Goal: Task Accomplishment & Management: Manage account settings

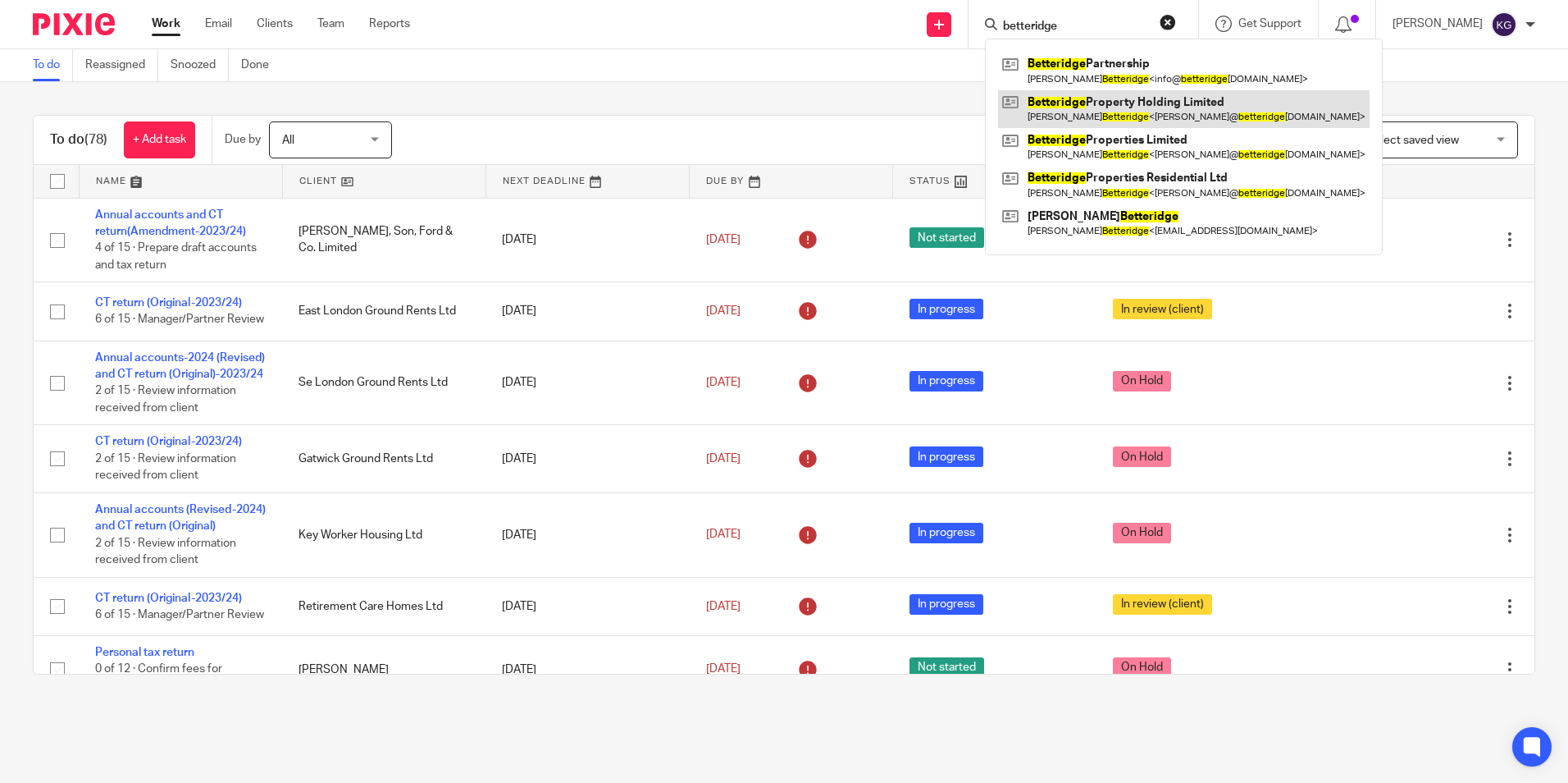
type input "betteridge"
click at [1096, 109] on link at bounding box center [1184, 109] width 371 height 38
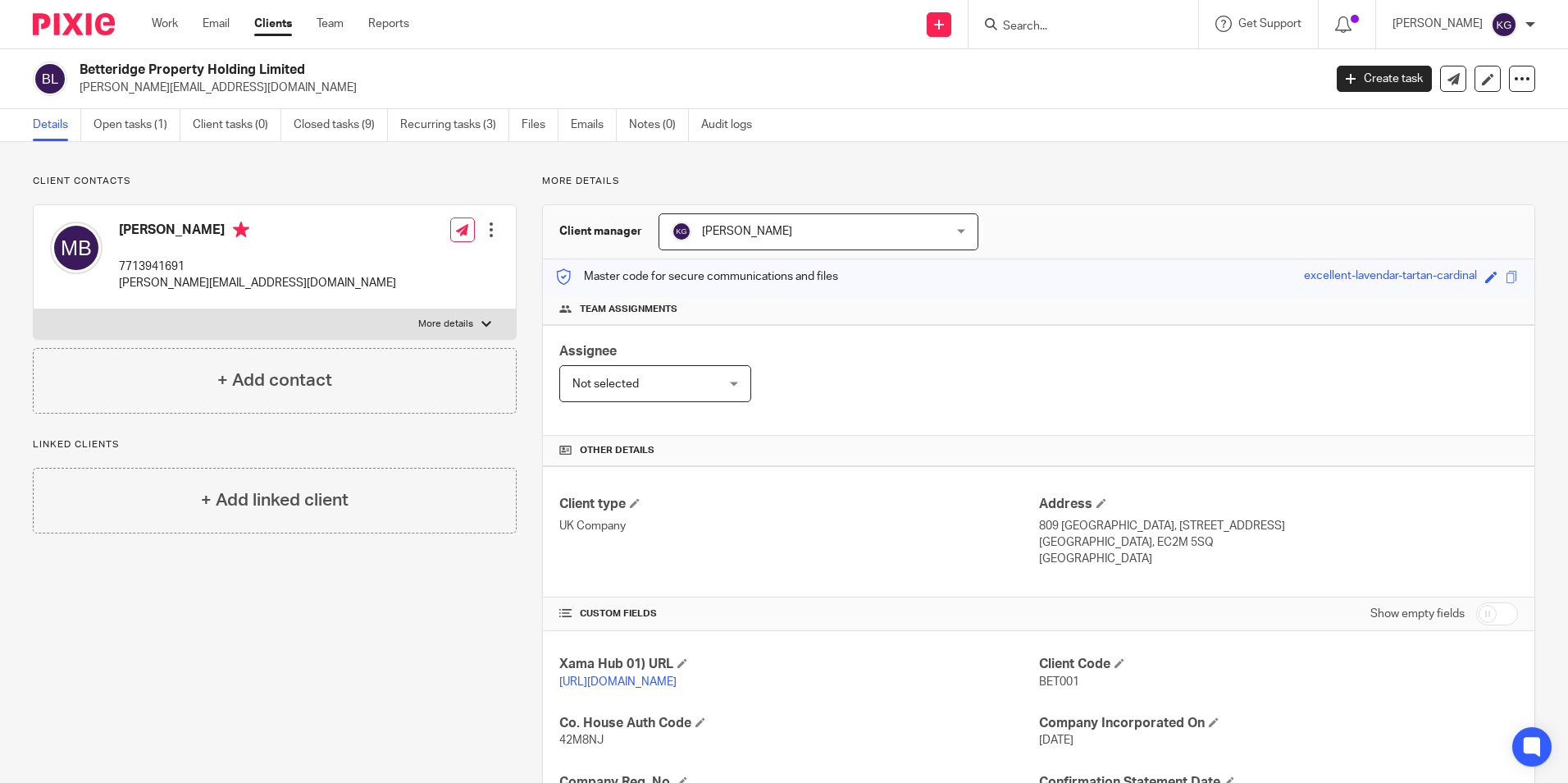
drag, startPoint x: 80, startPoint y: 69, endPoint x: 326, endPoint y: 70, distance: 246.0
click at [326, 70] on h2 "Betteridge Property Holding Limited" at bounding box center [572, 70] width 986 height 17
copy h2 "Betteridge Property Holding Limited"
click at [655, 84] on p "matthew@betteridgeproperties.co.uk" at bounding box center [695, 87] width 1233 height 17
click at [82, 12] on div at bounding box center [68, 24] width 135 height 49
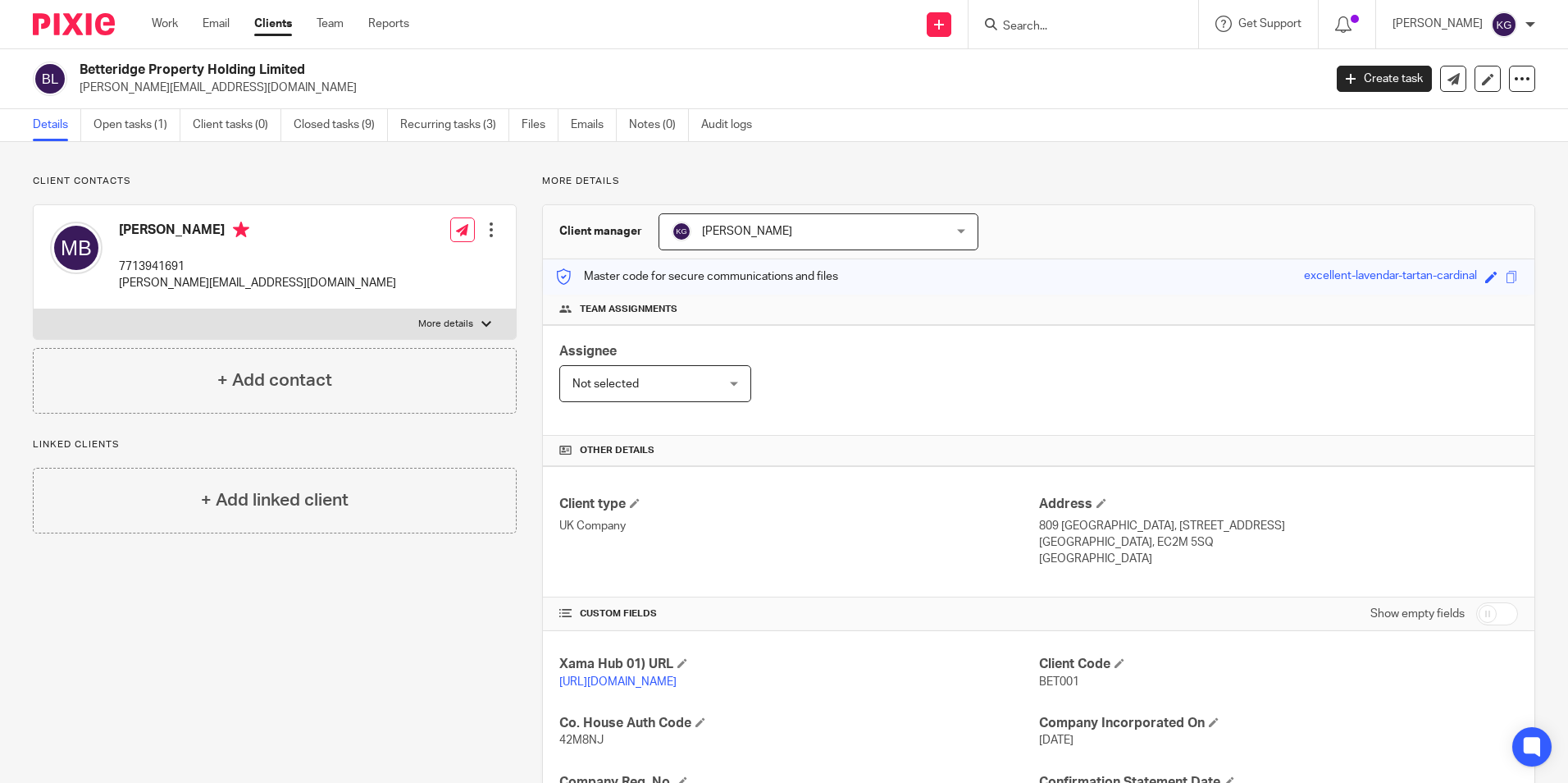
click at [90, 30] on img at bounding box center [73, 24] width 82 height 22
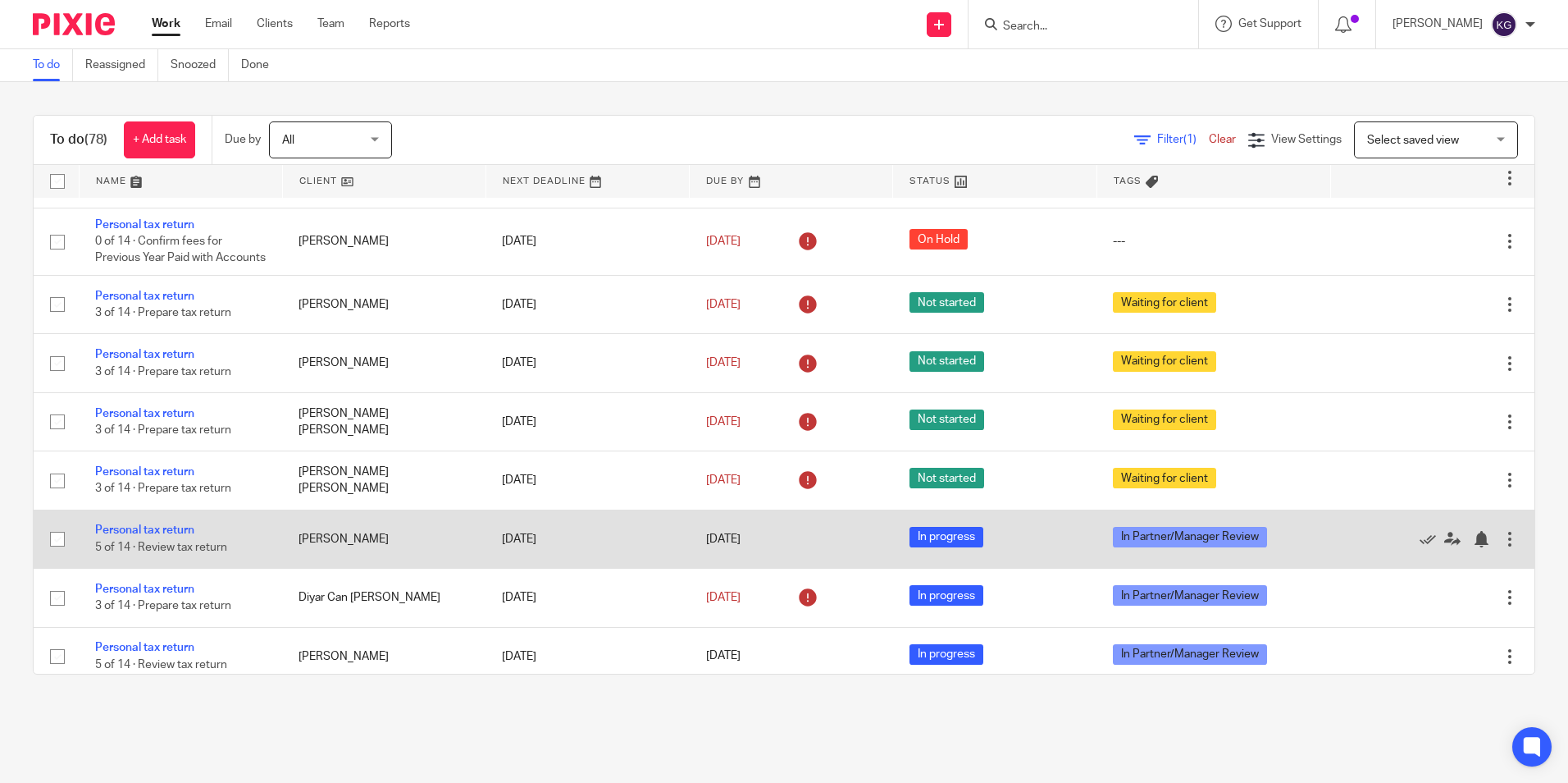
scroll to position [1887, 0]
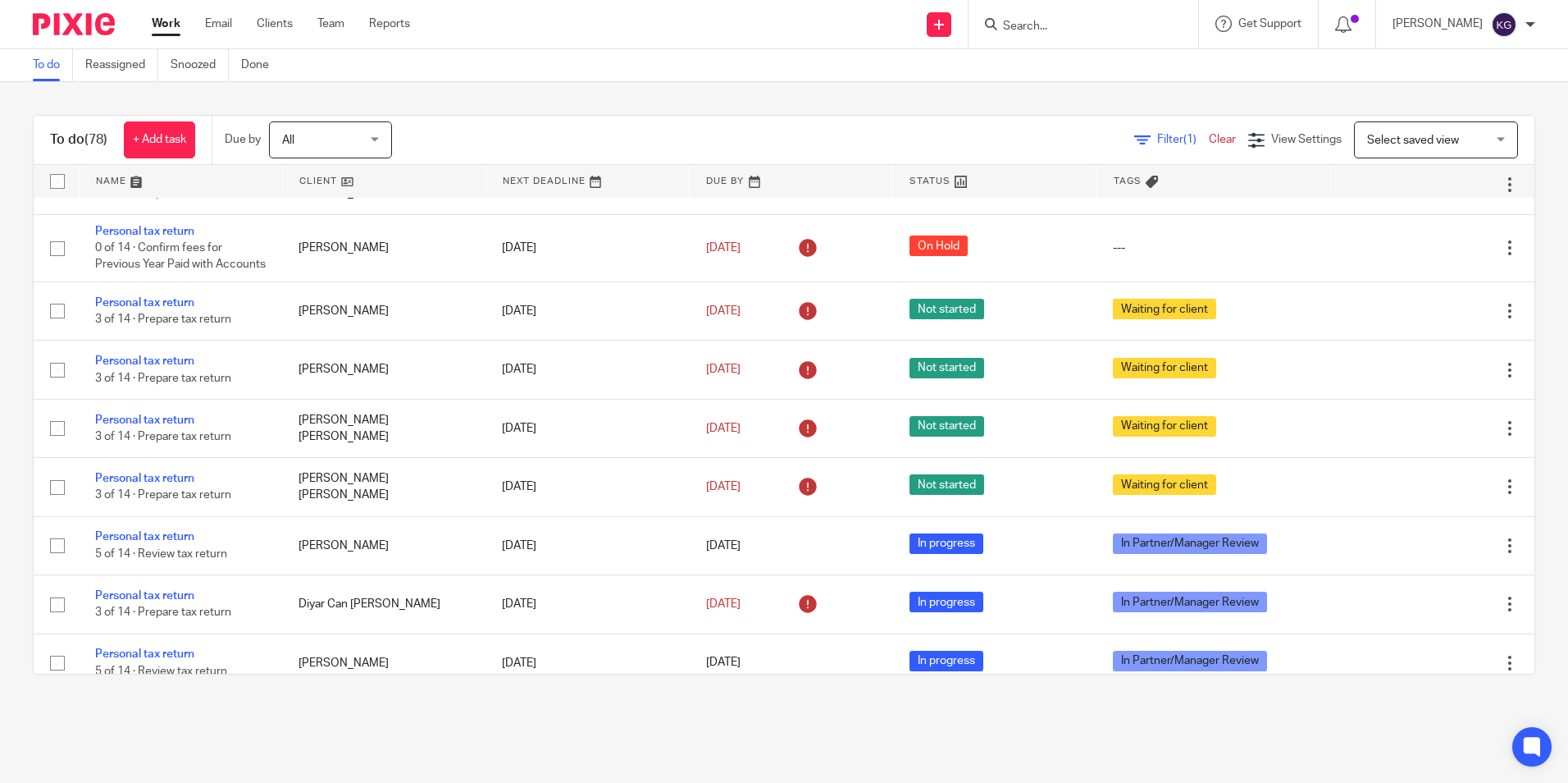
click at [1043, 35] on form at bounding box center [1089, 24] width 175 height 21
click at [1046, 29] on input "Search" at bounding box center [1075, 27] width 148 height 15
type input "carvi holding"
click at [1062, 60] on link at bounding box center [1116, 71] width 237 height 38
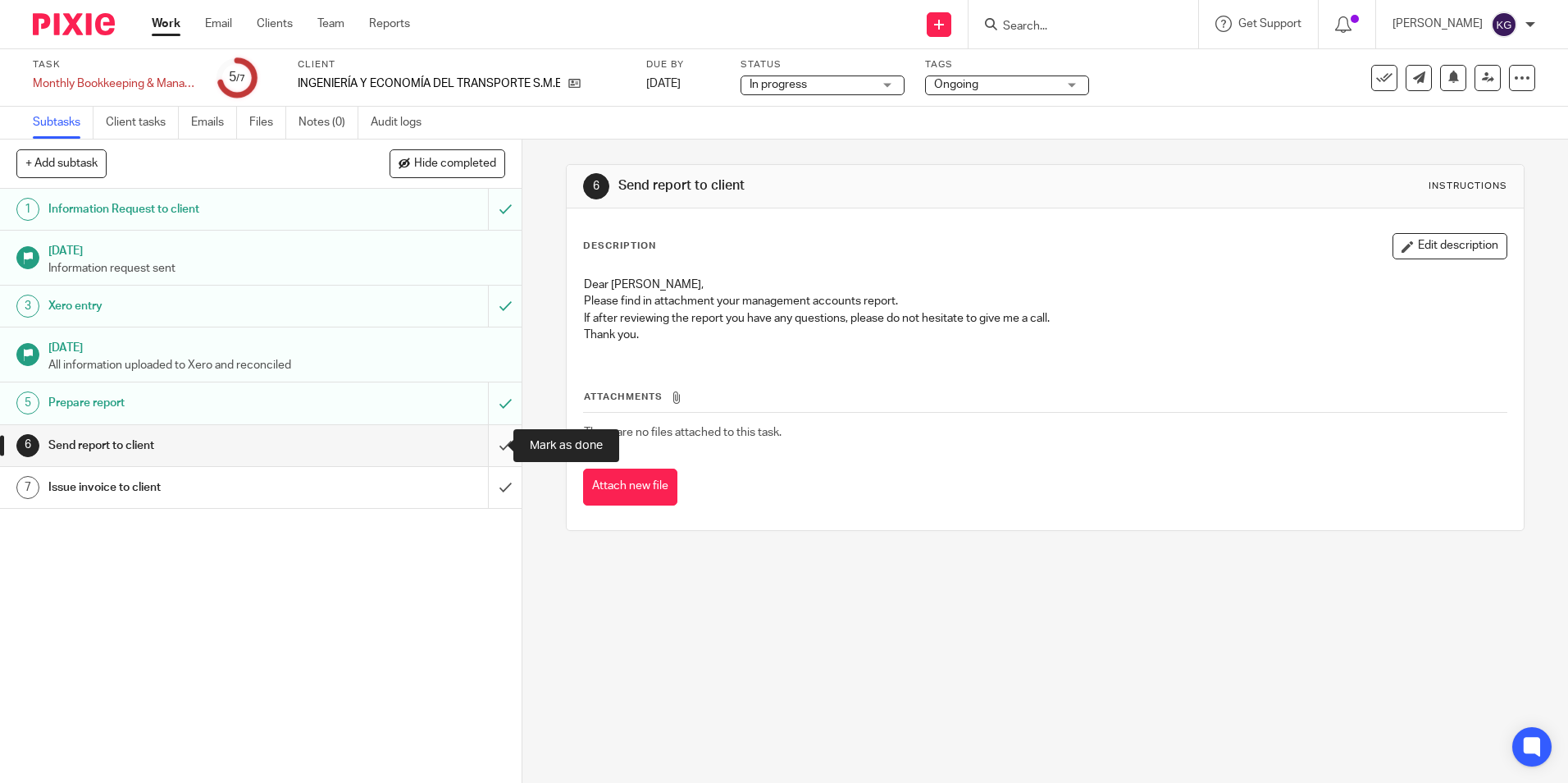
click at [486, 445] on input "submit" at bounding box center [261, 446] width 521 height 41
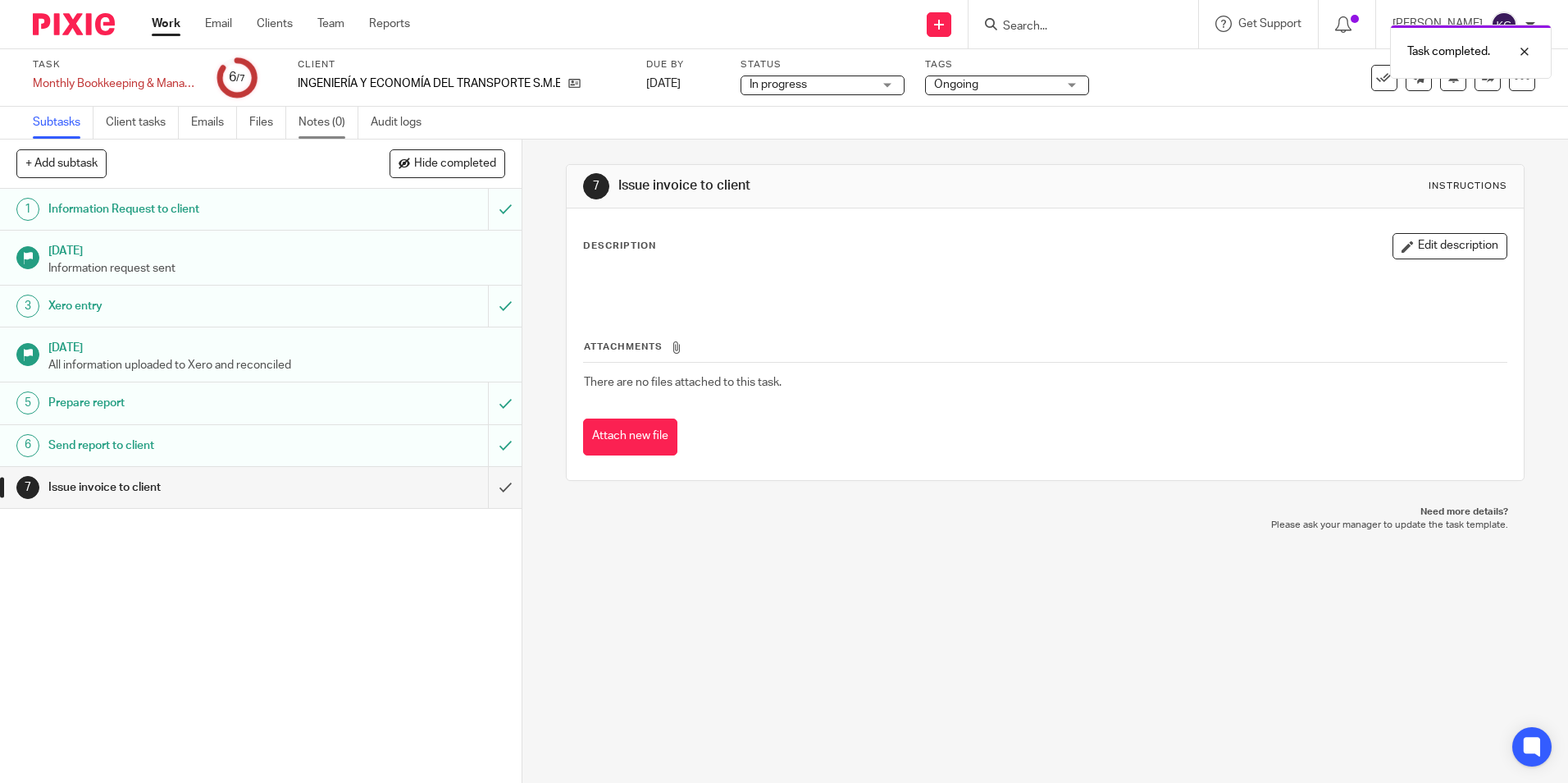
click at [327, 125] on link "Notes (0)" at bounding box center [328, 122] width 60 height 32
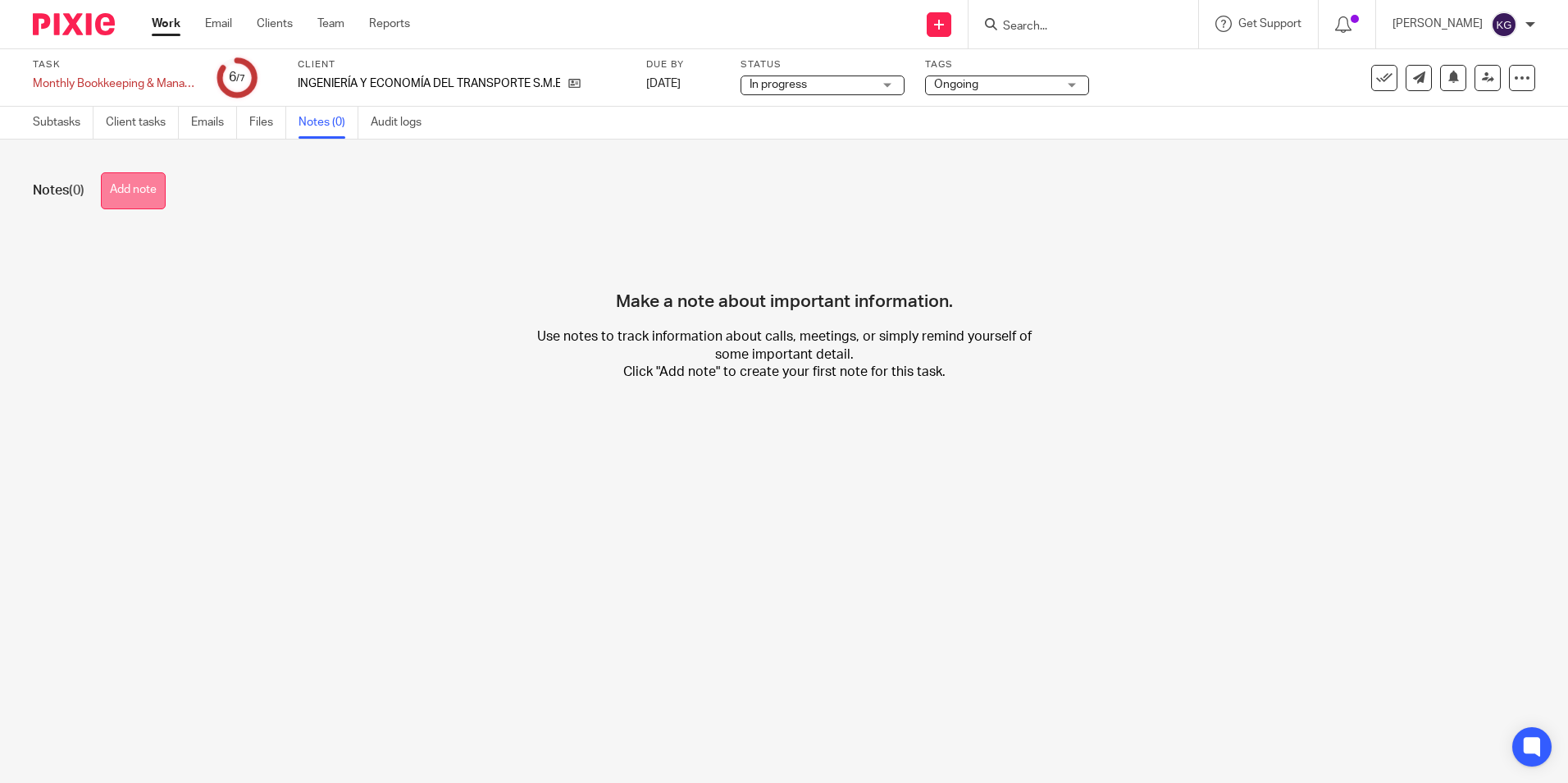
click at [120, 190] on button "Add note" at bounding box center [133, 191] width 65 height 37
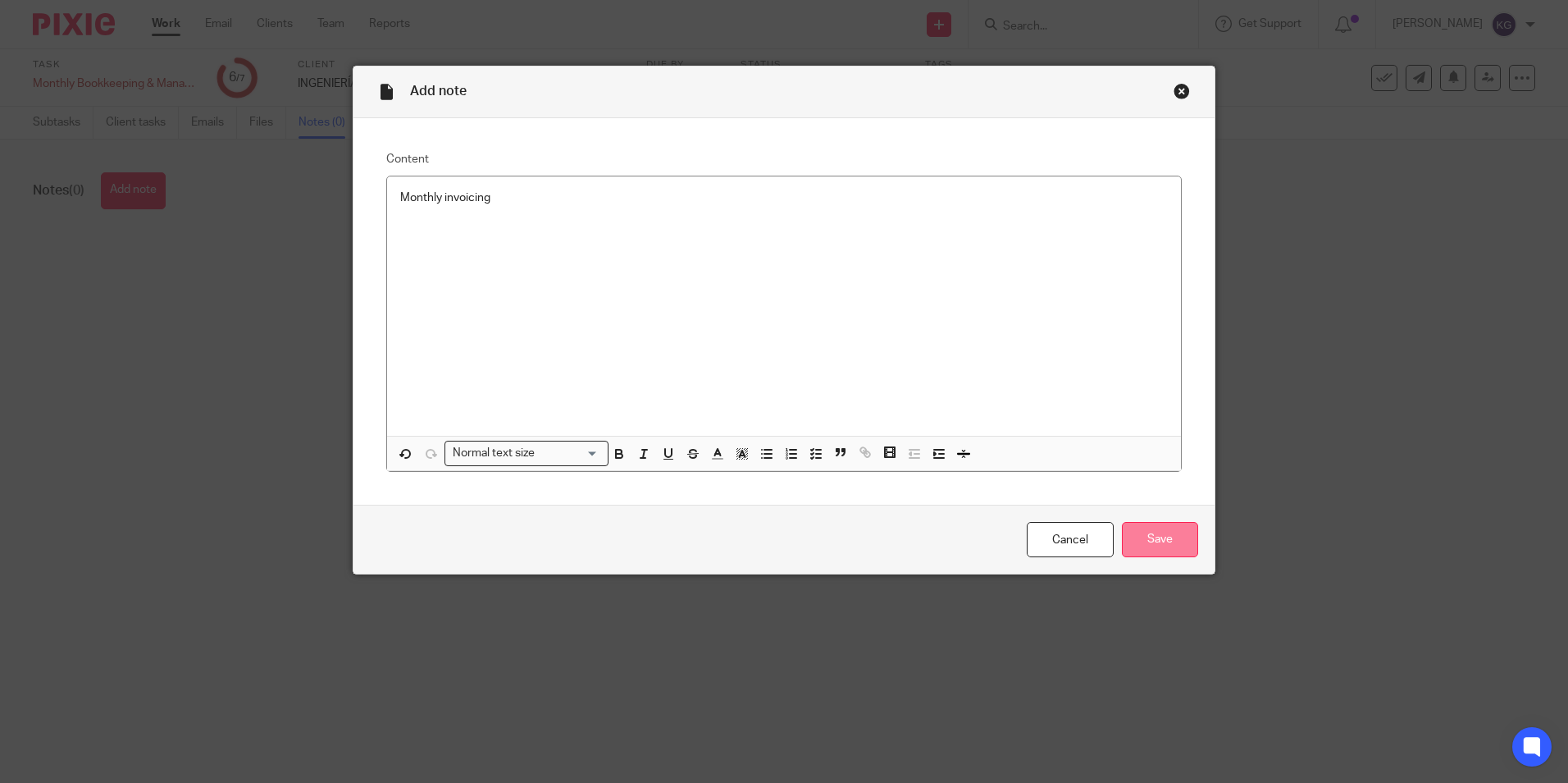
click at [1151, 547] on input "Save" at bounding box center [1160, 539] width 76 height 35
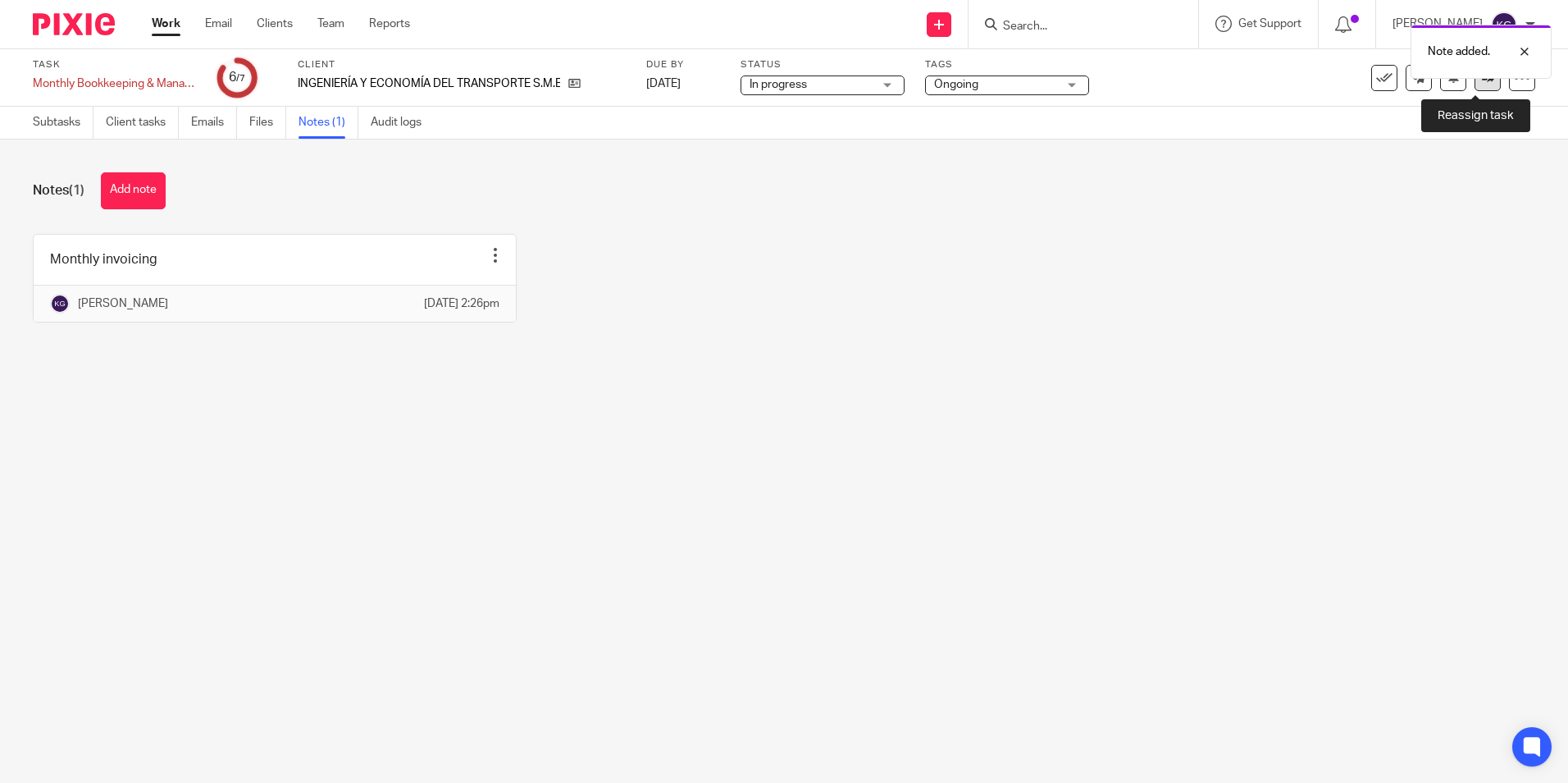
click at [1480, 86] on link at bounding box center [1488, 78] width 26 height 26
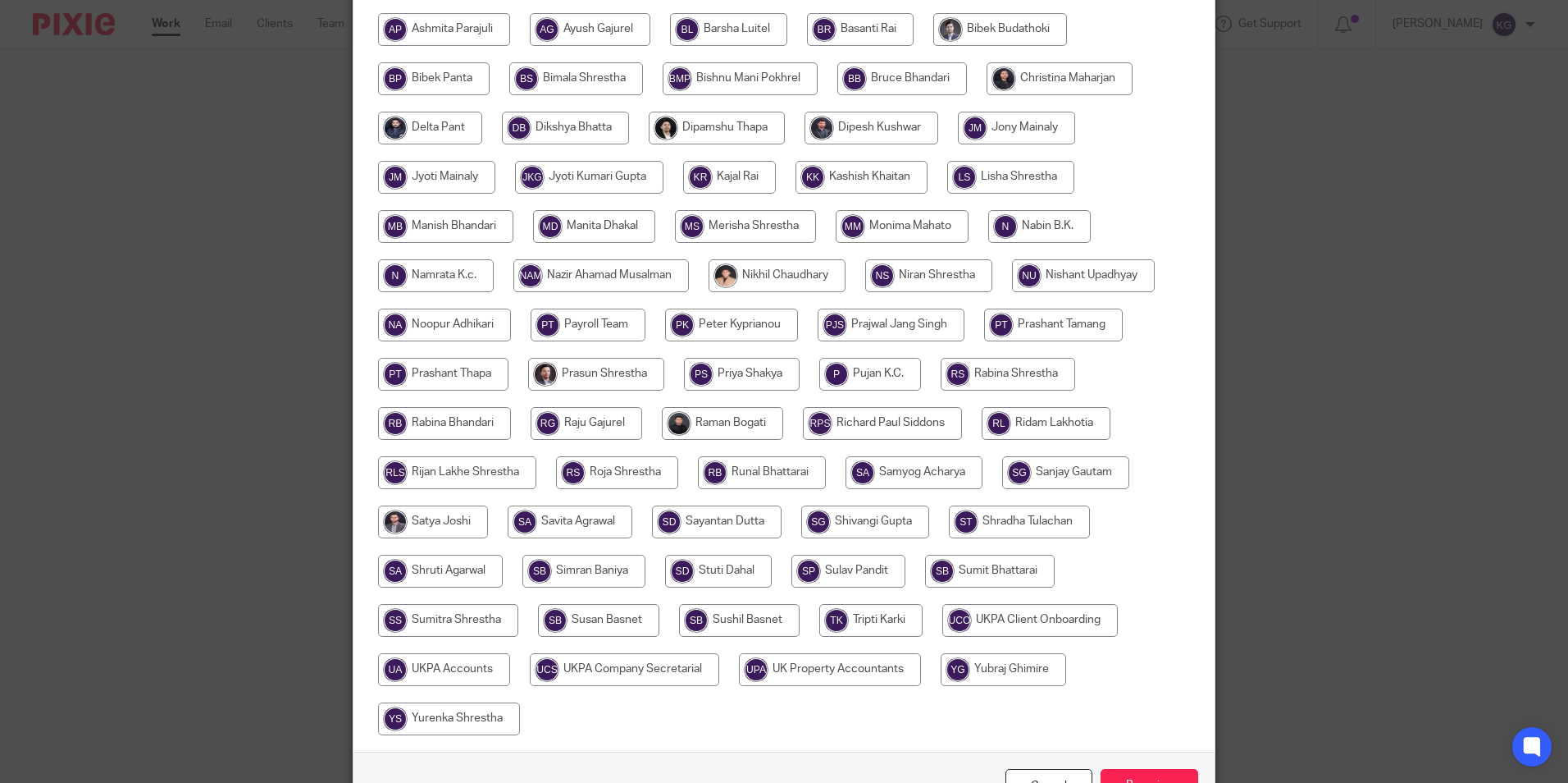
scroll to position [499, 0]
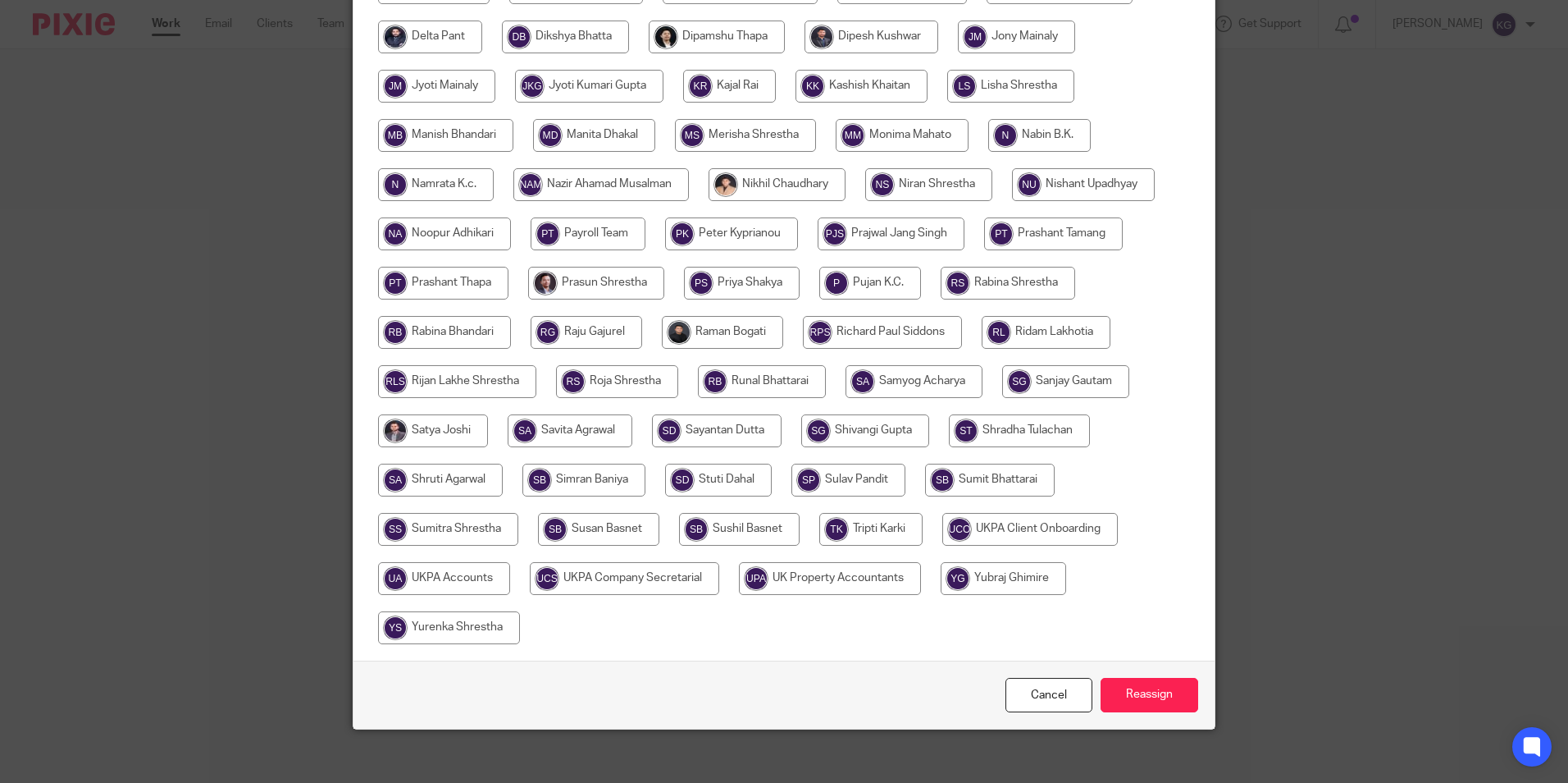
click at [456, 565] on input "radio" at bounding box center [444, 578] width 132 height 33
radio input "true"
click at [1142, 679] on input "Reassign" at bounding box center [1150, 695] width 97 height 35
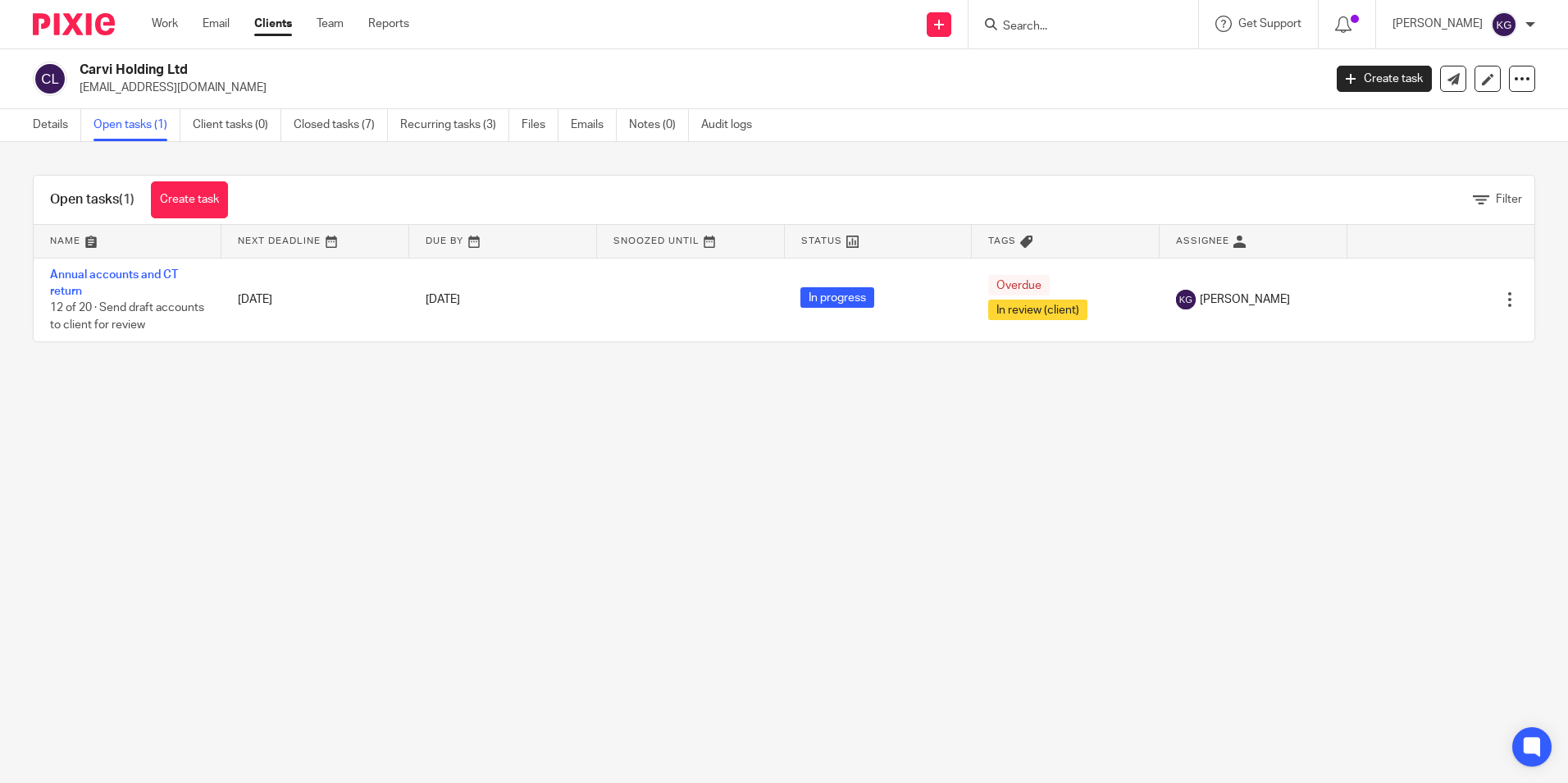
click at [148, 273] on link "Annual accounts and CT return" at bounding box center [114, 283] width 128 height 28
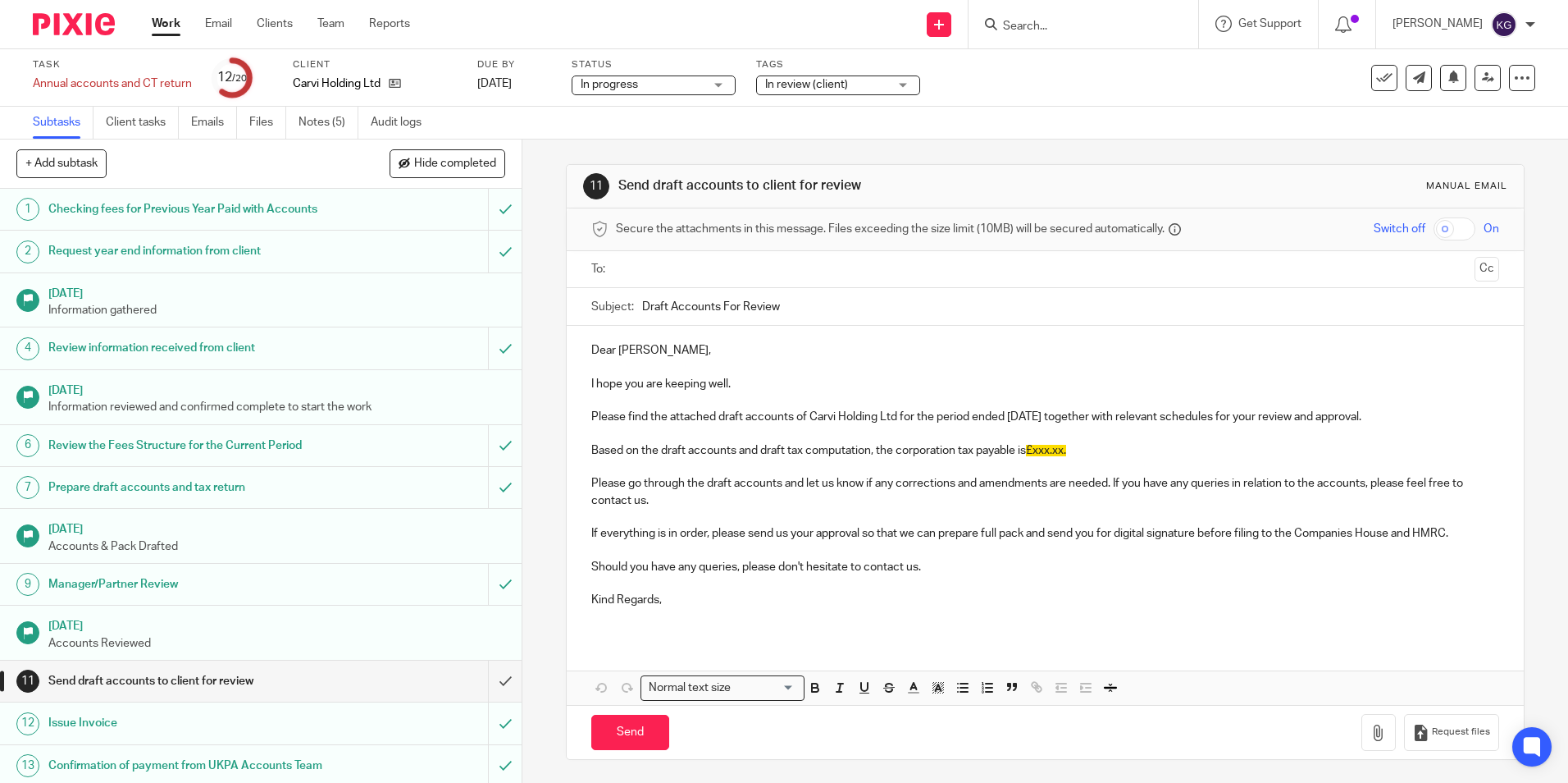
click at [324, 130] on link "Notes (5)" at bounding box center [328, 122] width 60 height 32
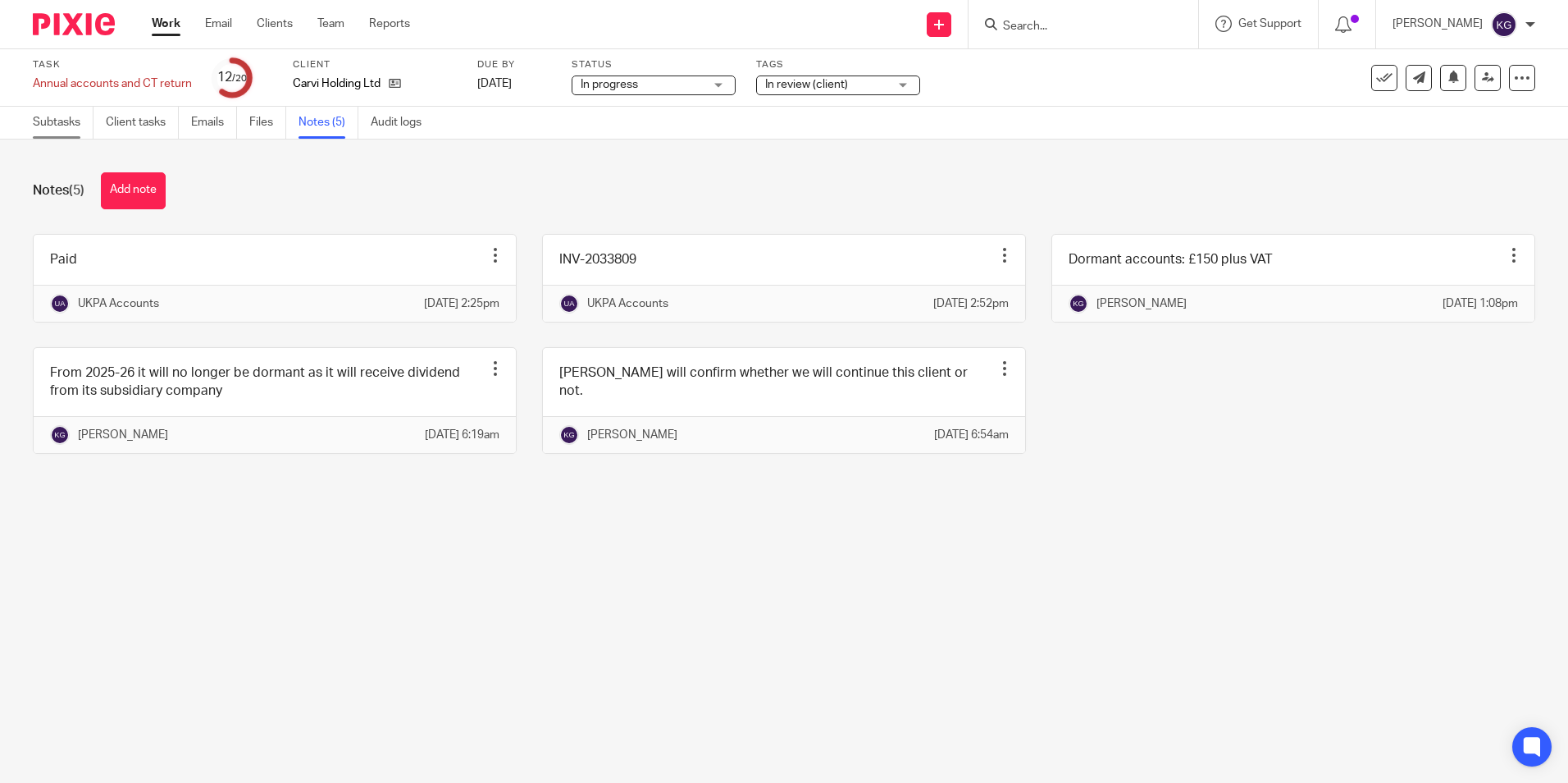
click at [68, 119] on link "Subtasks" at bounding box center [64, 122] width 61 height 32
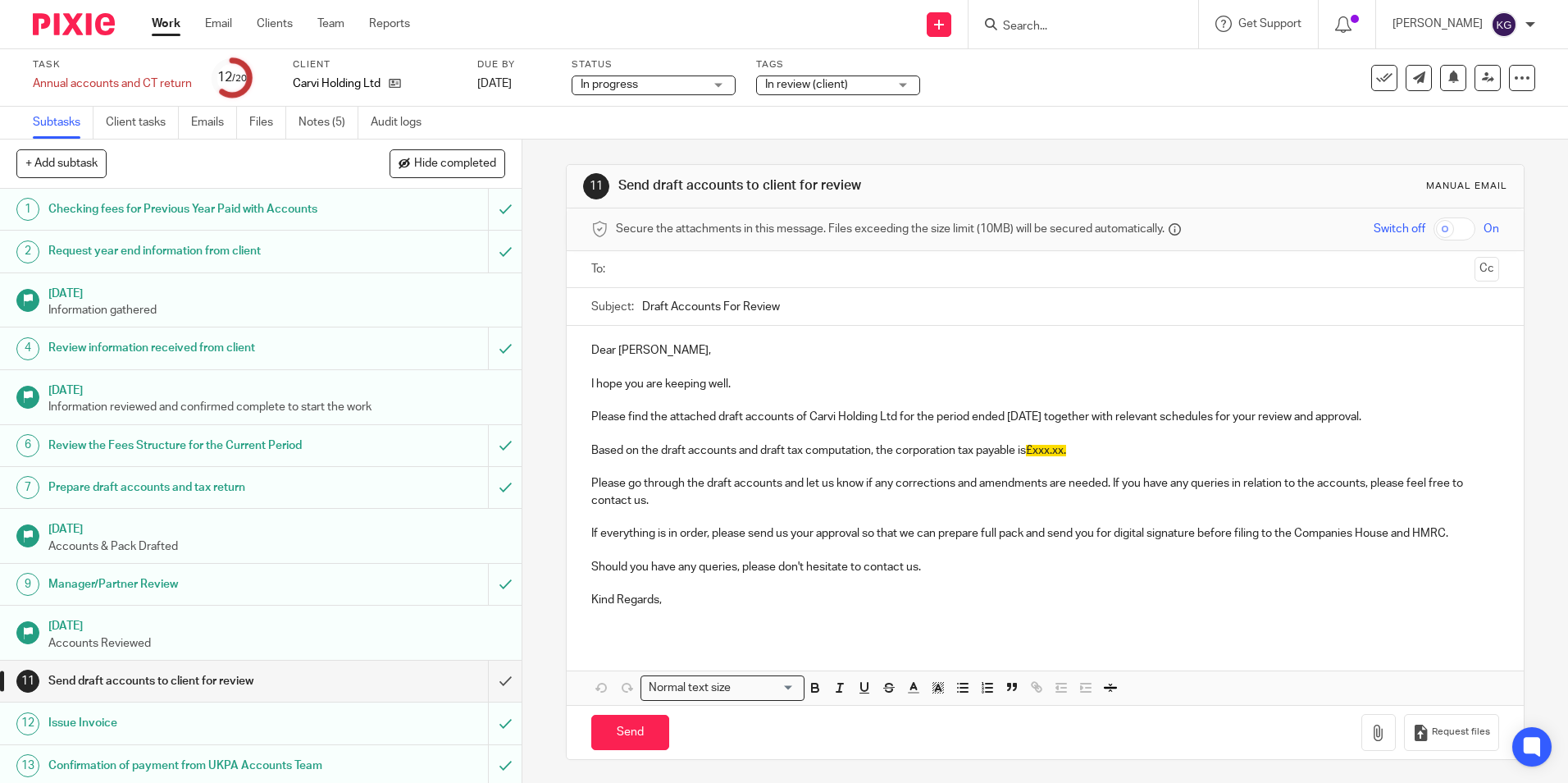
scroll to position [328, 0]
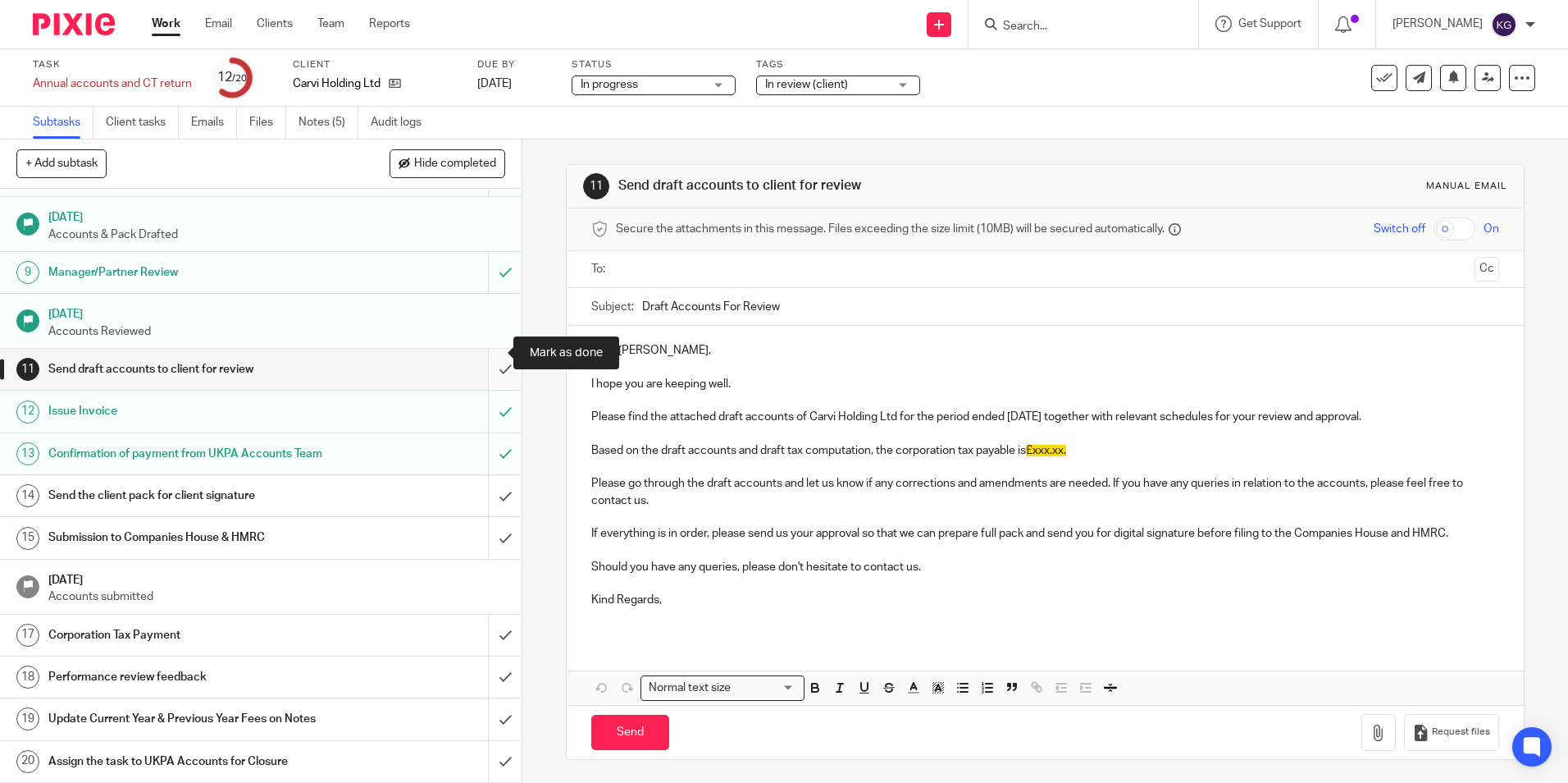
click at [487, 355] on input "submit" at bounding box center [261, 370] width 521 height 41
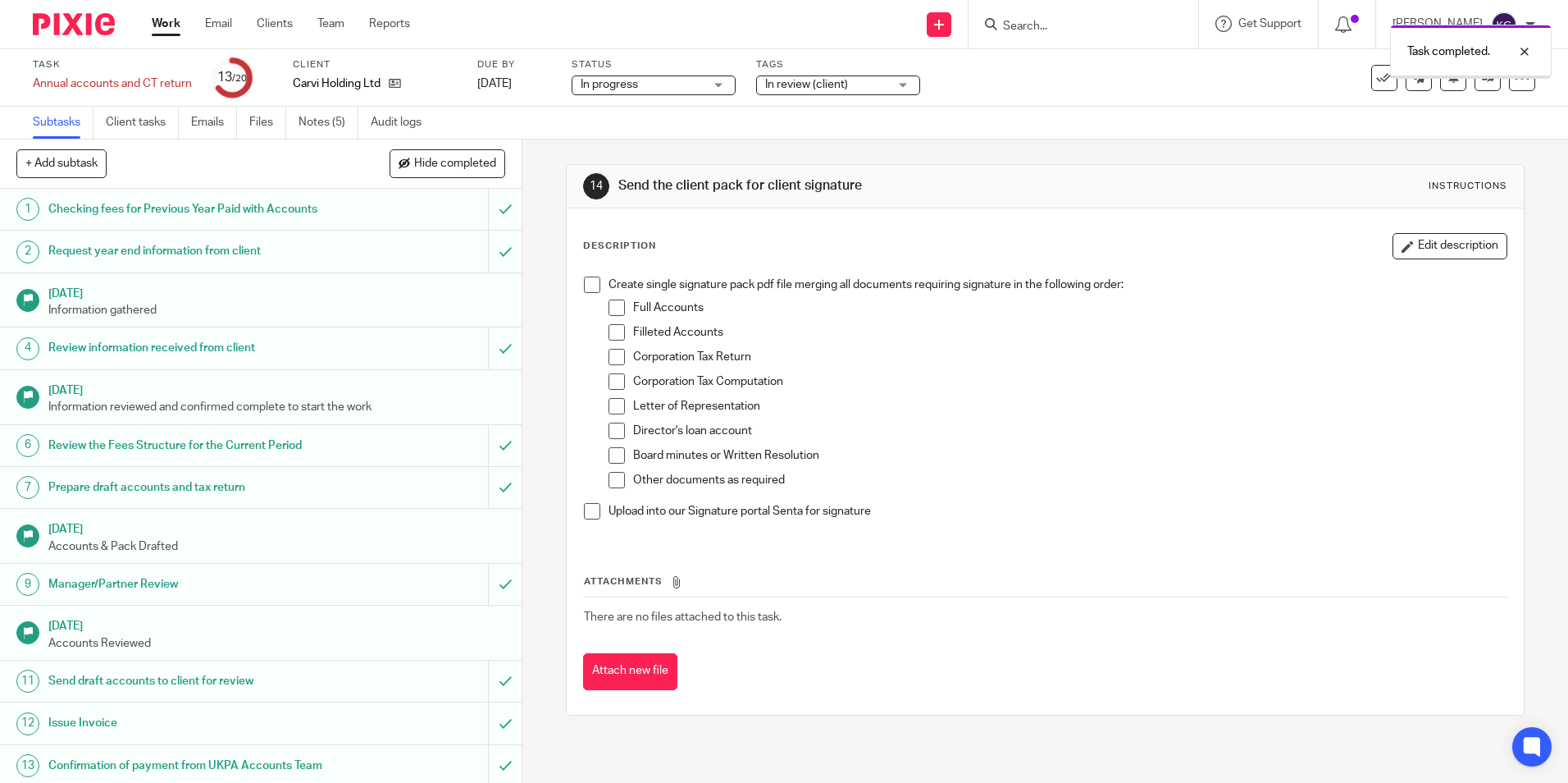
scroll to position [328, 0]
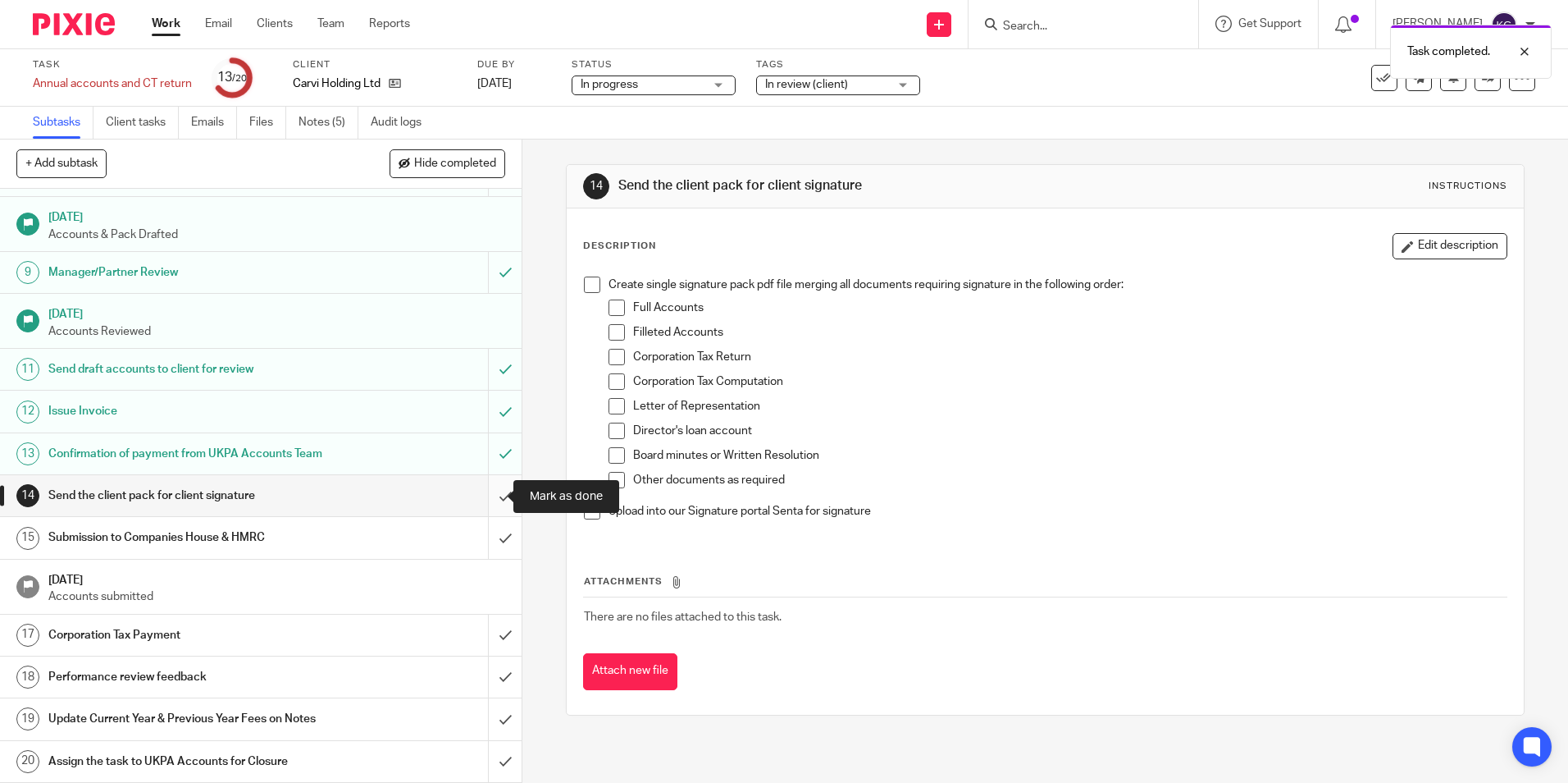
click at [495, 493] on input "submit" at bounding box center [261, 496] width 521 height 41
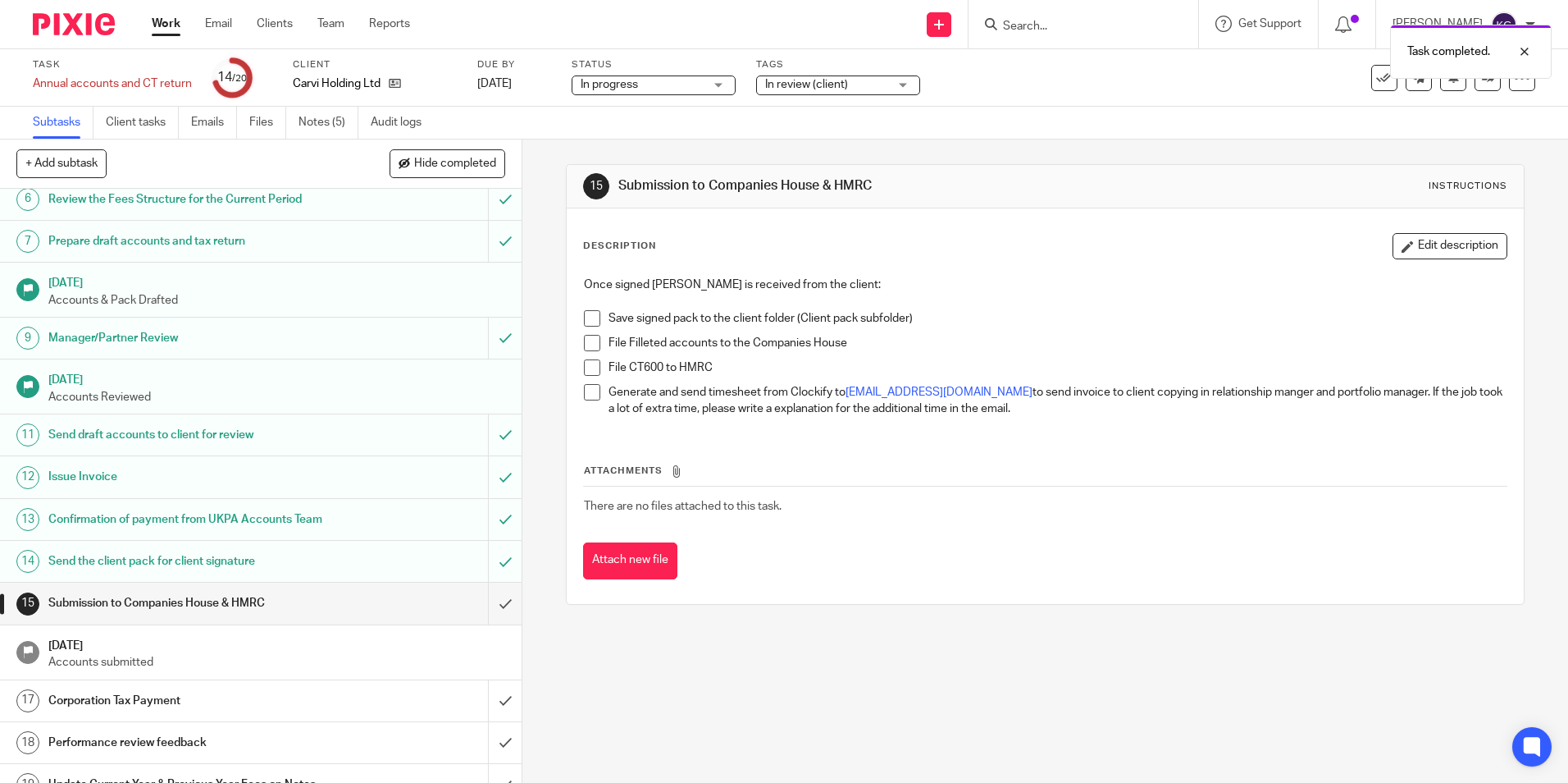
scroll to position [328, 0]
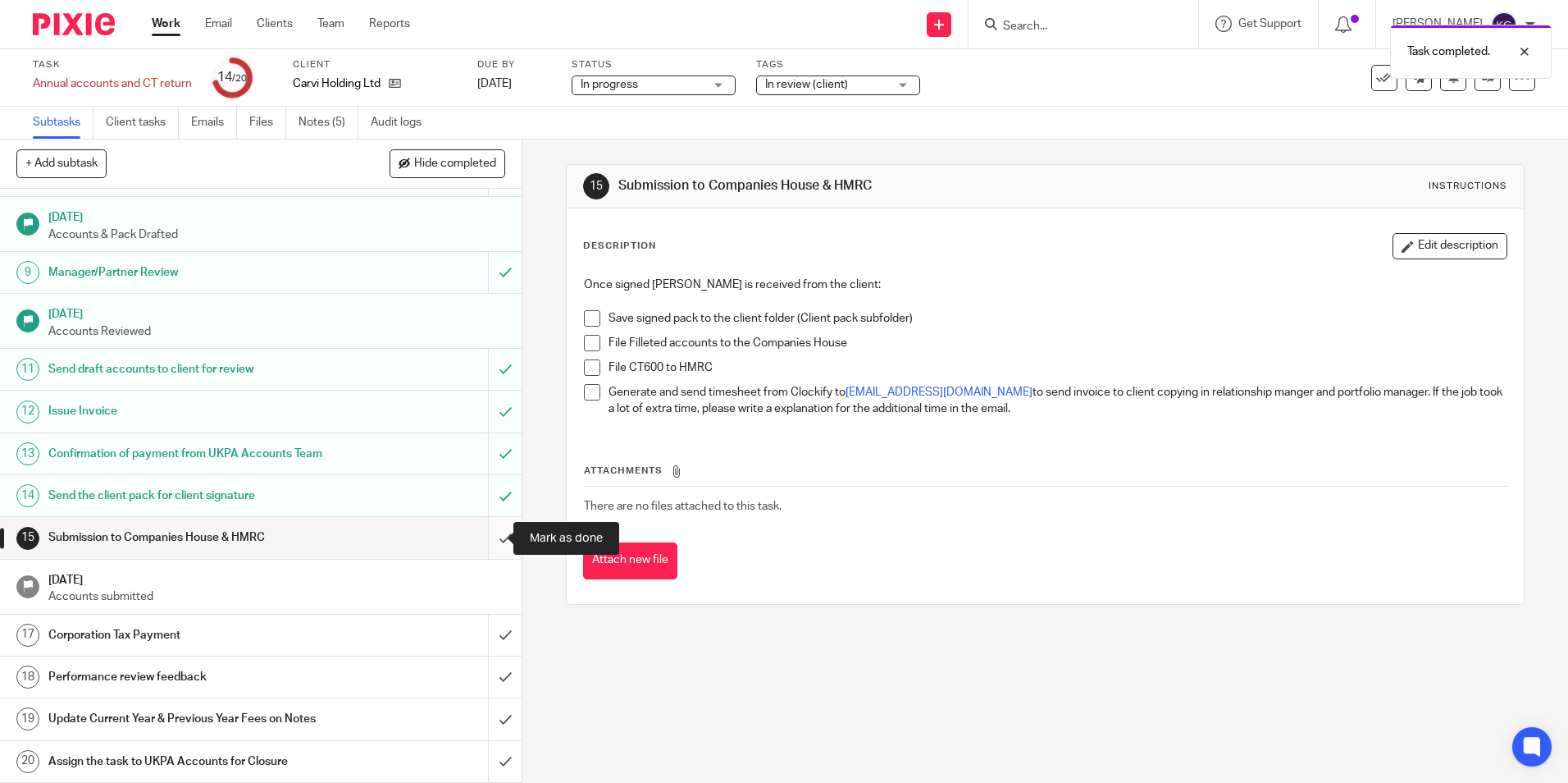
click at [488, 541] on input "submit" at bounding box center [261, 538] width 521 height 41
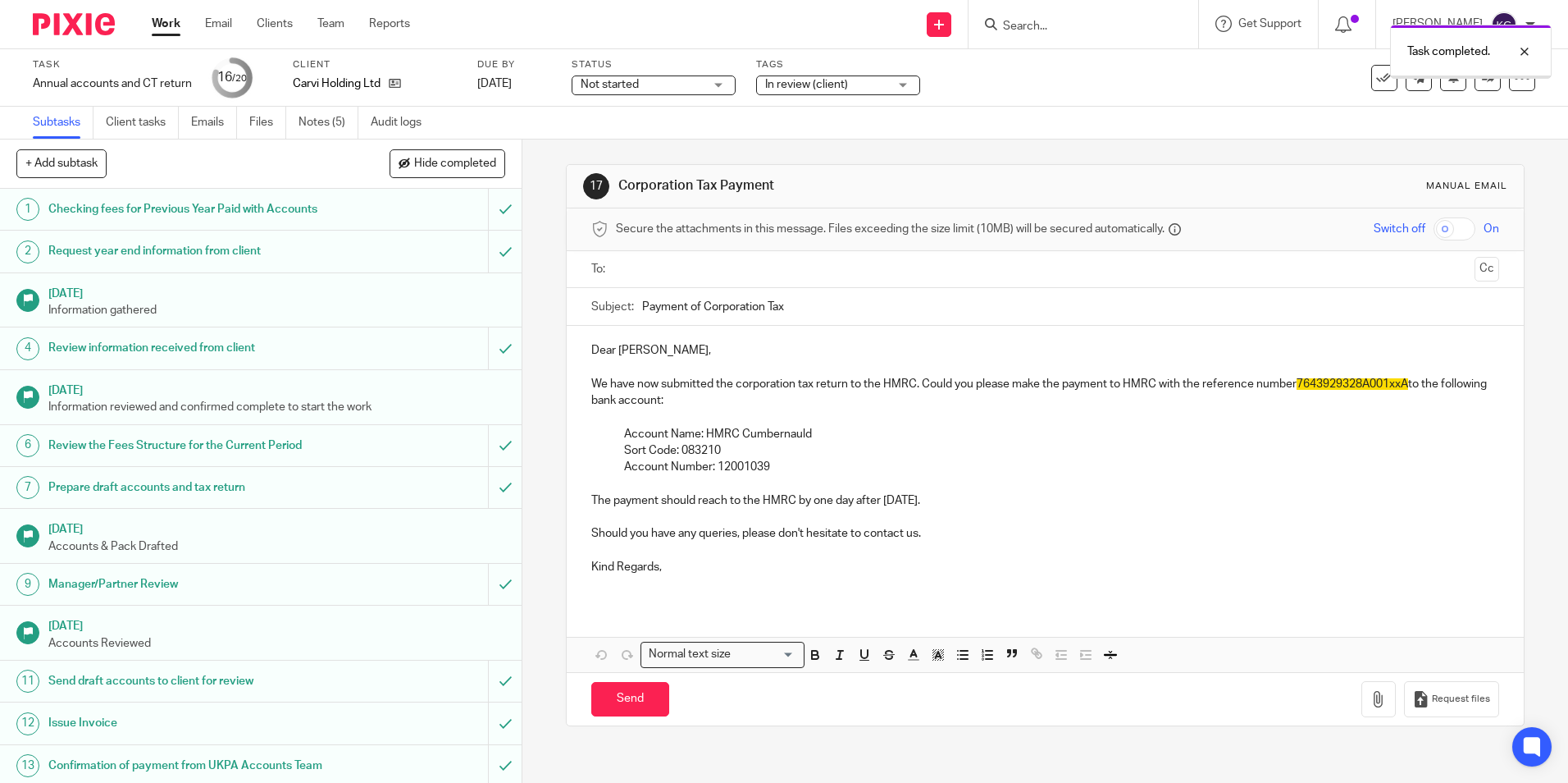
scroll to position [328, 0]
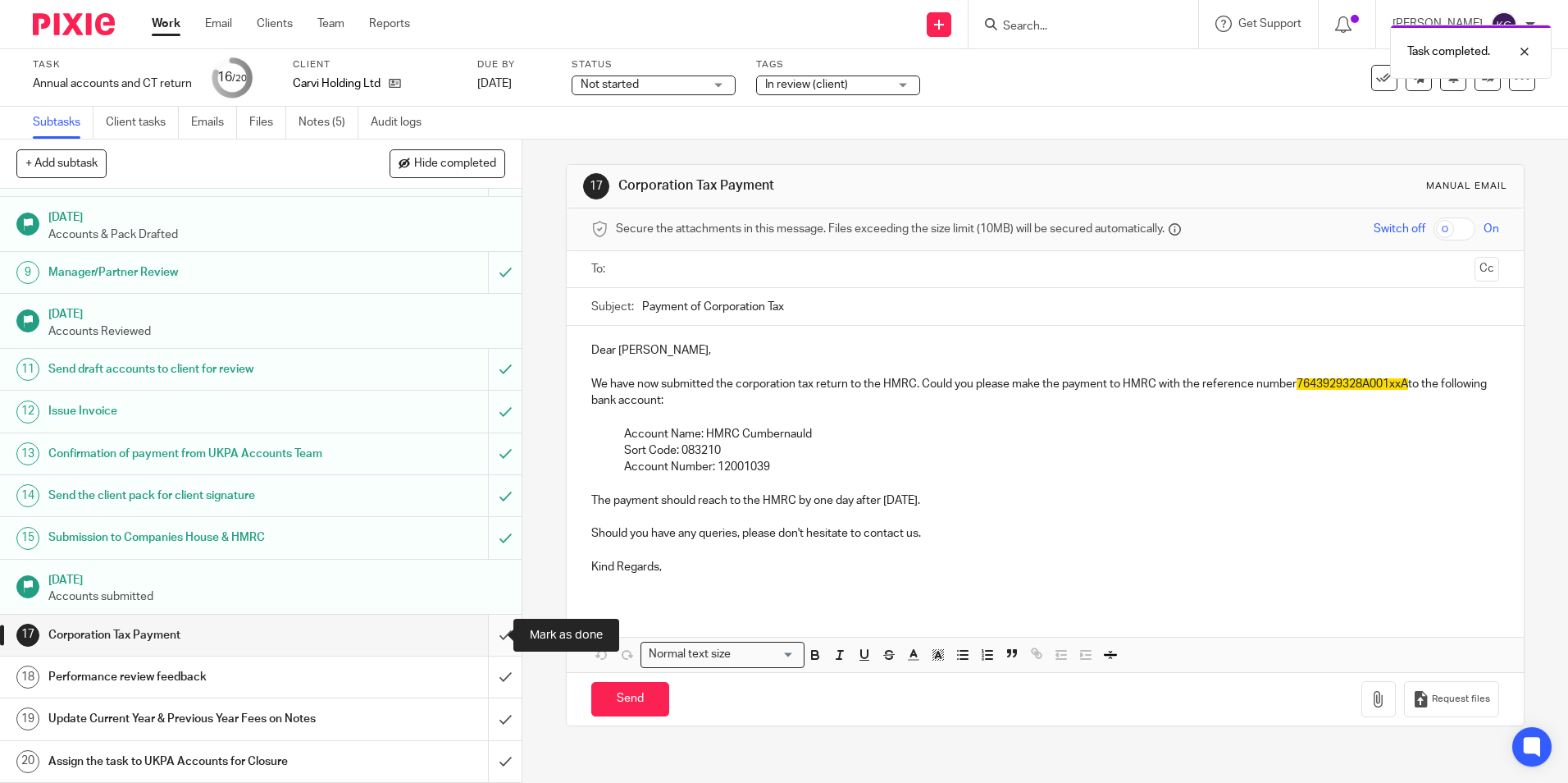
click at [487, 633] on input "submit" at bounding box center [261, 635] width 521 height 41
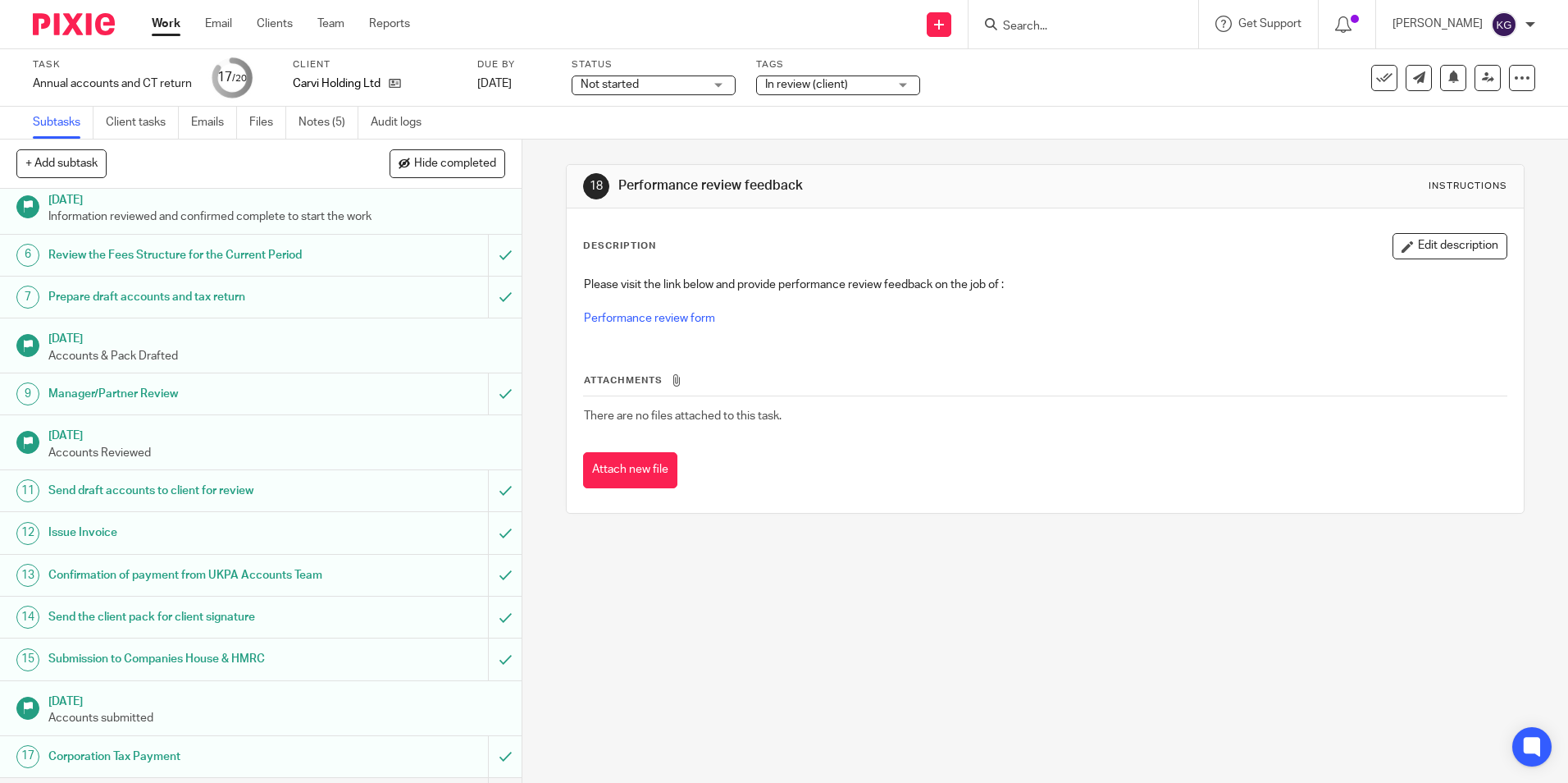
scroll to position [328, 0]
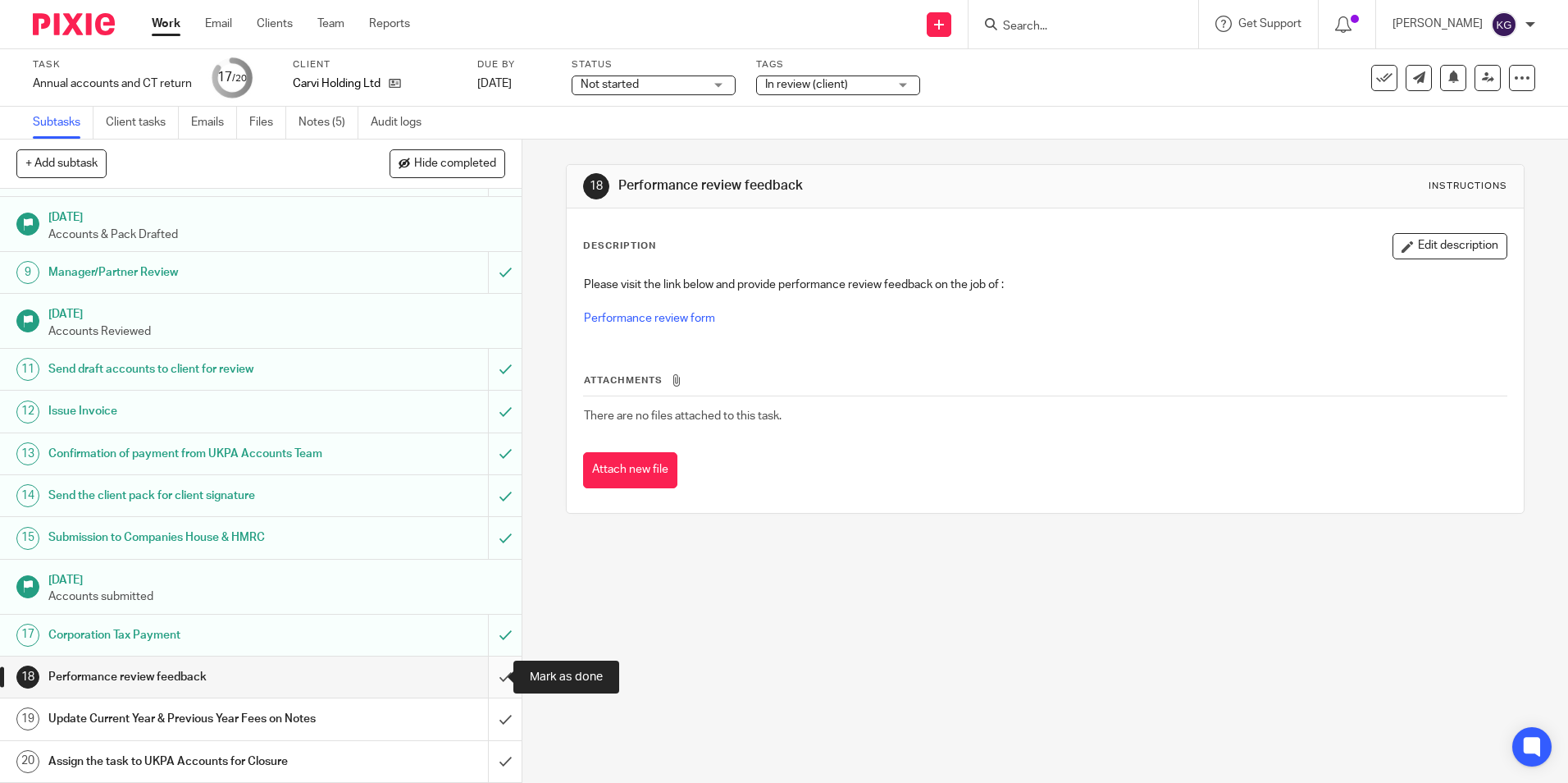
click at [483, 671] on input "submit" at bounding box center [261, 677] width 521 height 41
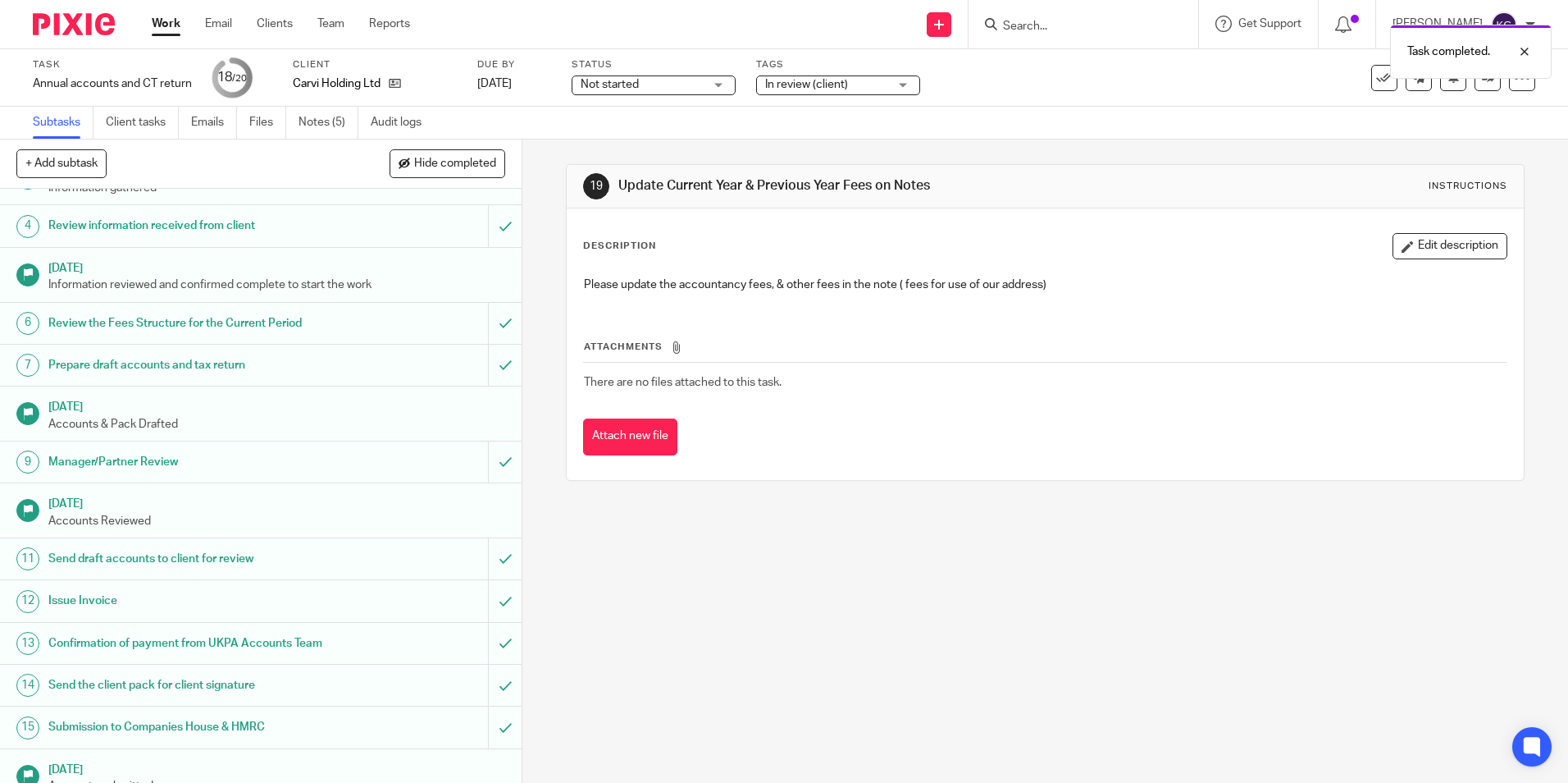
scroll to position [246, 0]
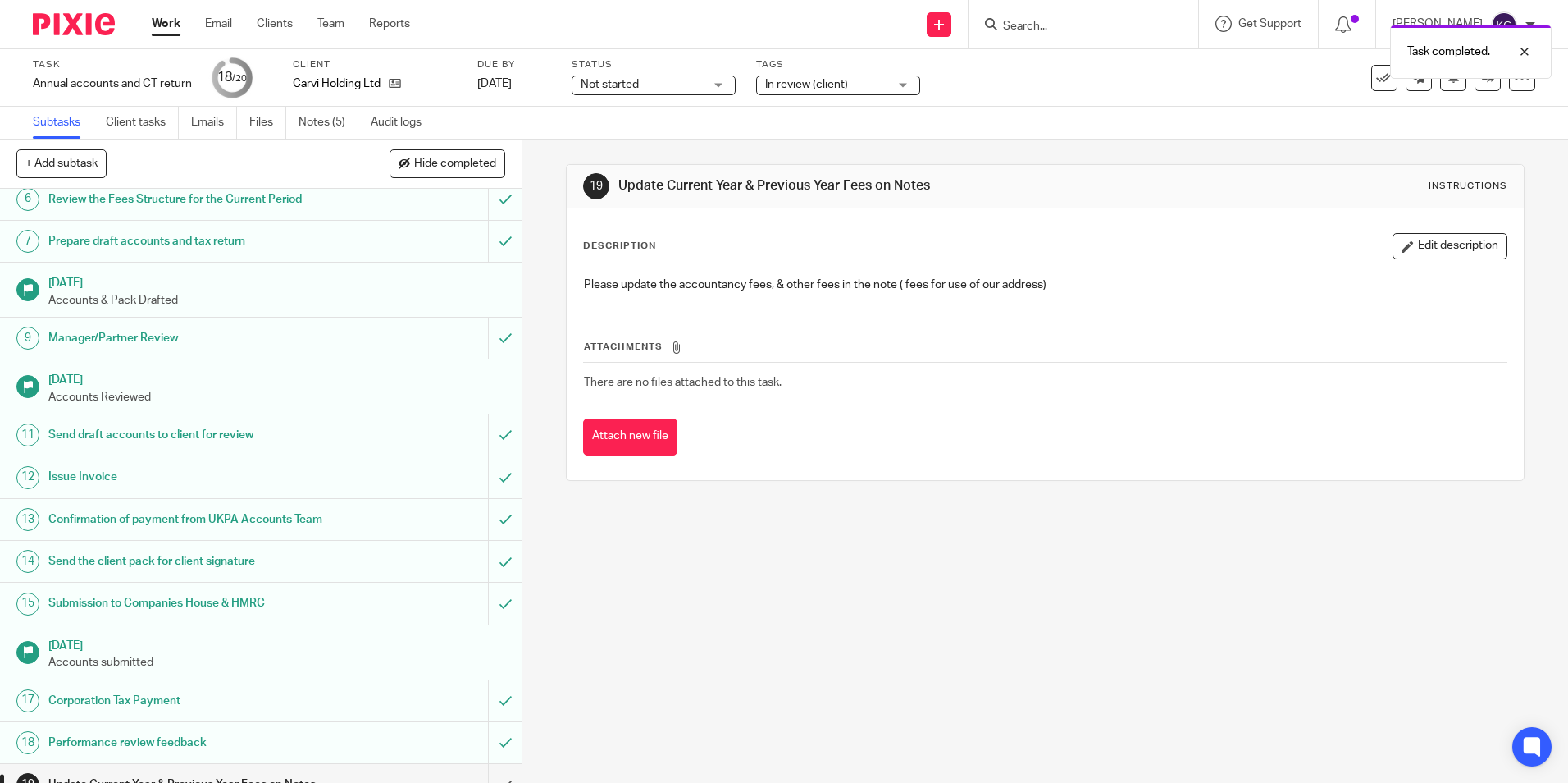
click at [154, 611] on h1 "Submission to Companies House & HMRC" at bounding box center [190, 603] width 282 height 25
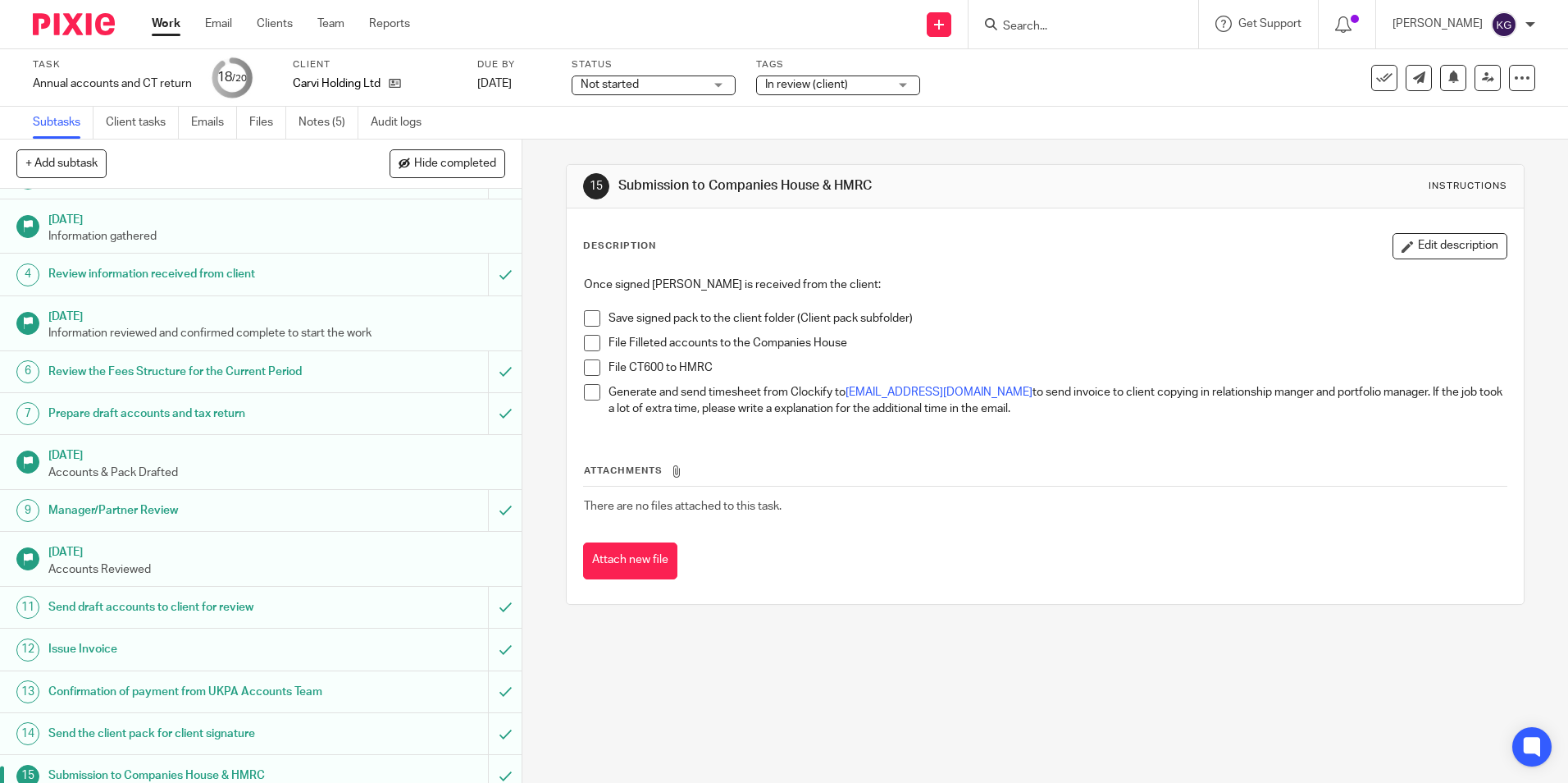
scroll to position [328, 0]
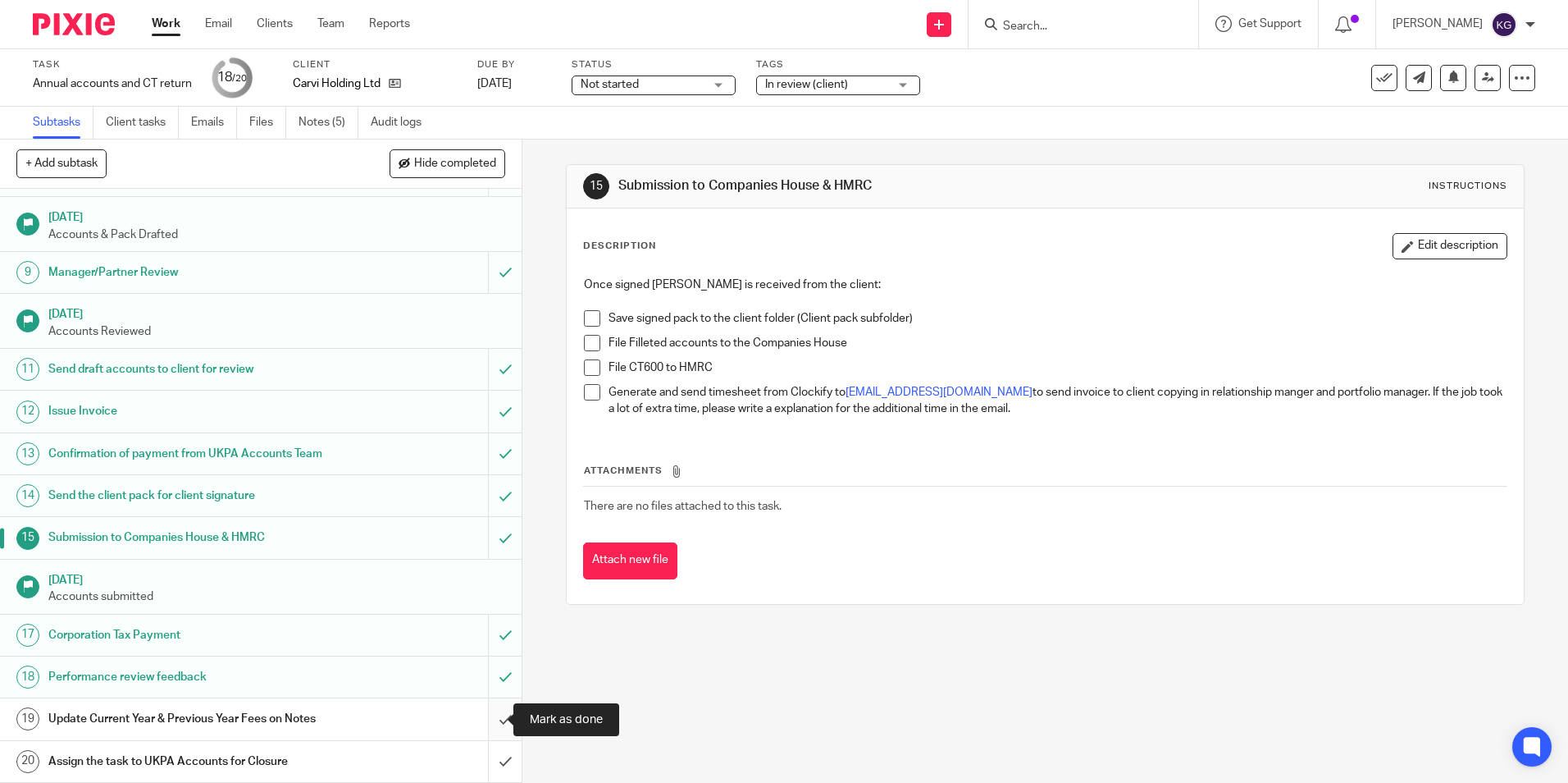
click at [483, 716] on input "submit" at bounding box center [261, 719] width 521 height 41
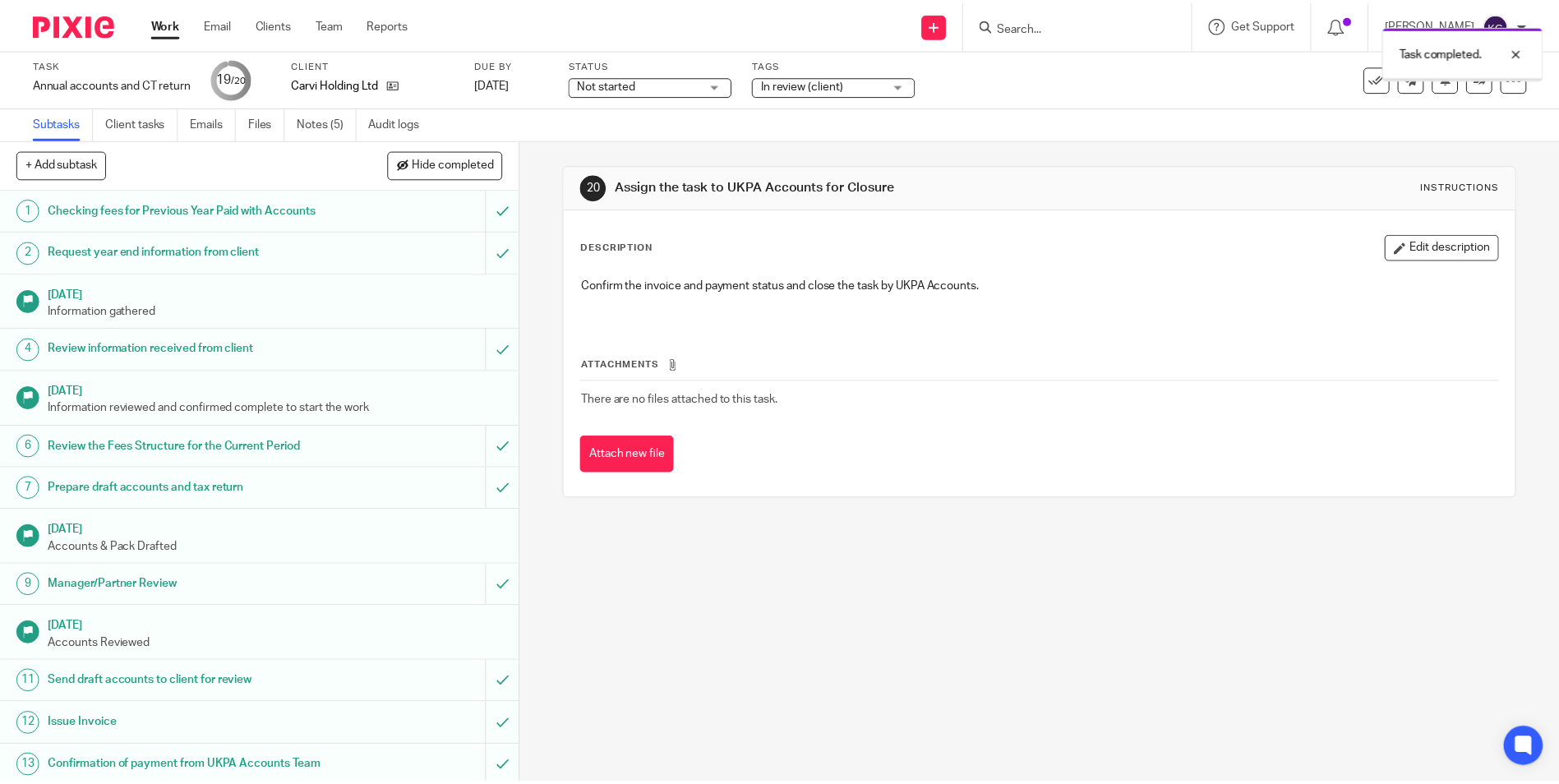
scroll to position [329, 0]
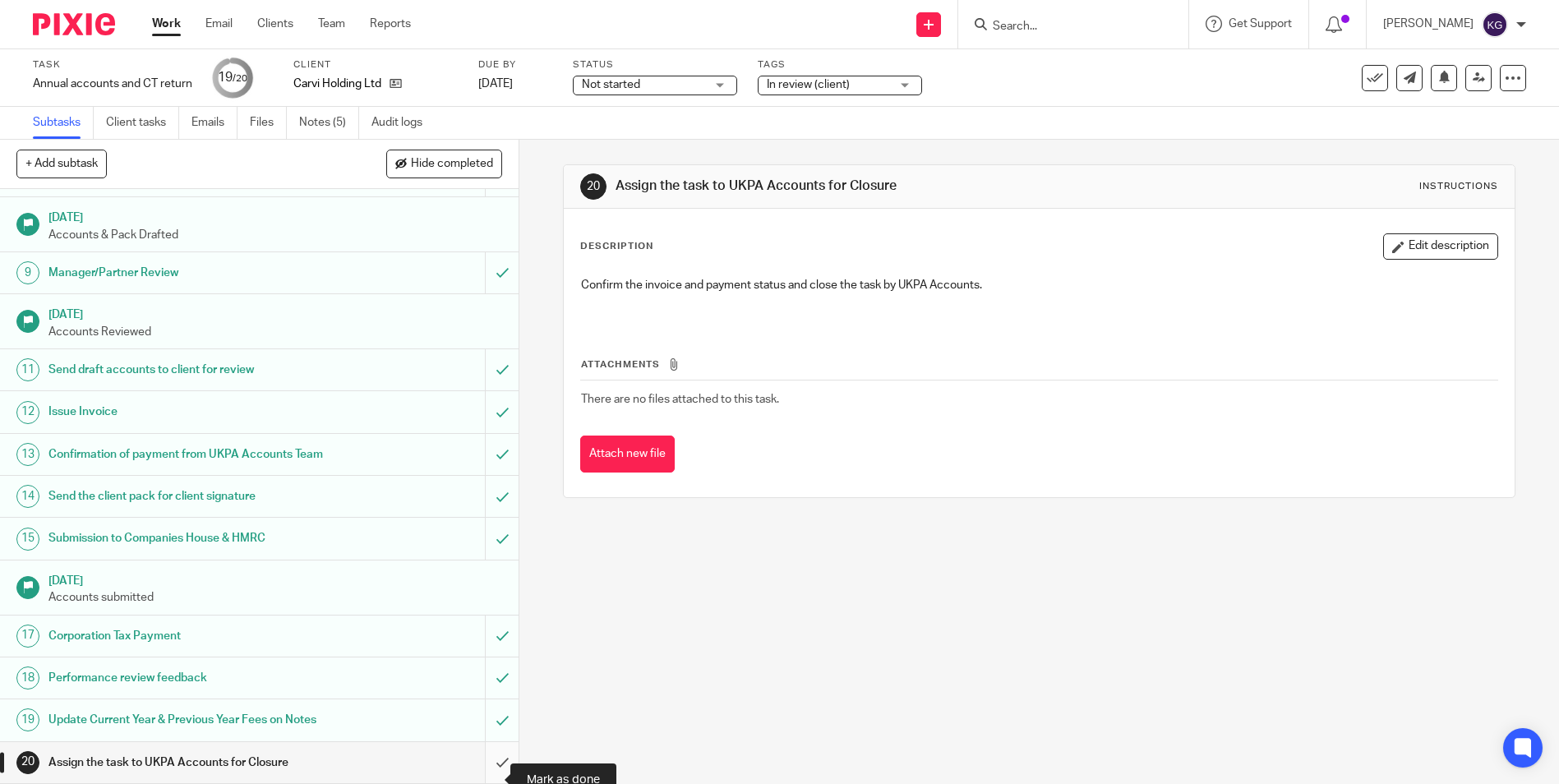
click at [497, 767] on input "submit" at bounding box center [259, 763] width 519 height 41
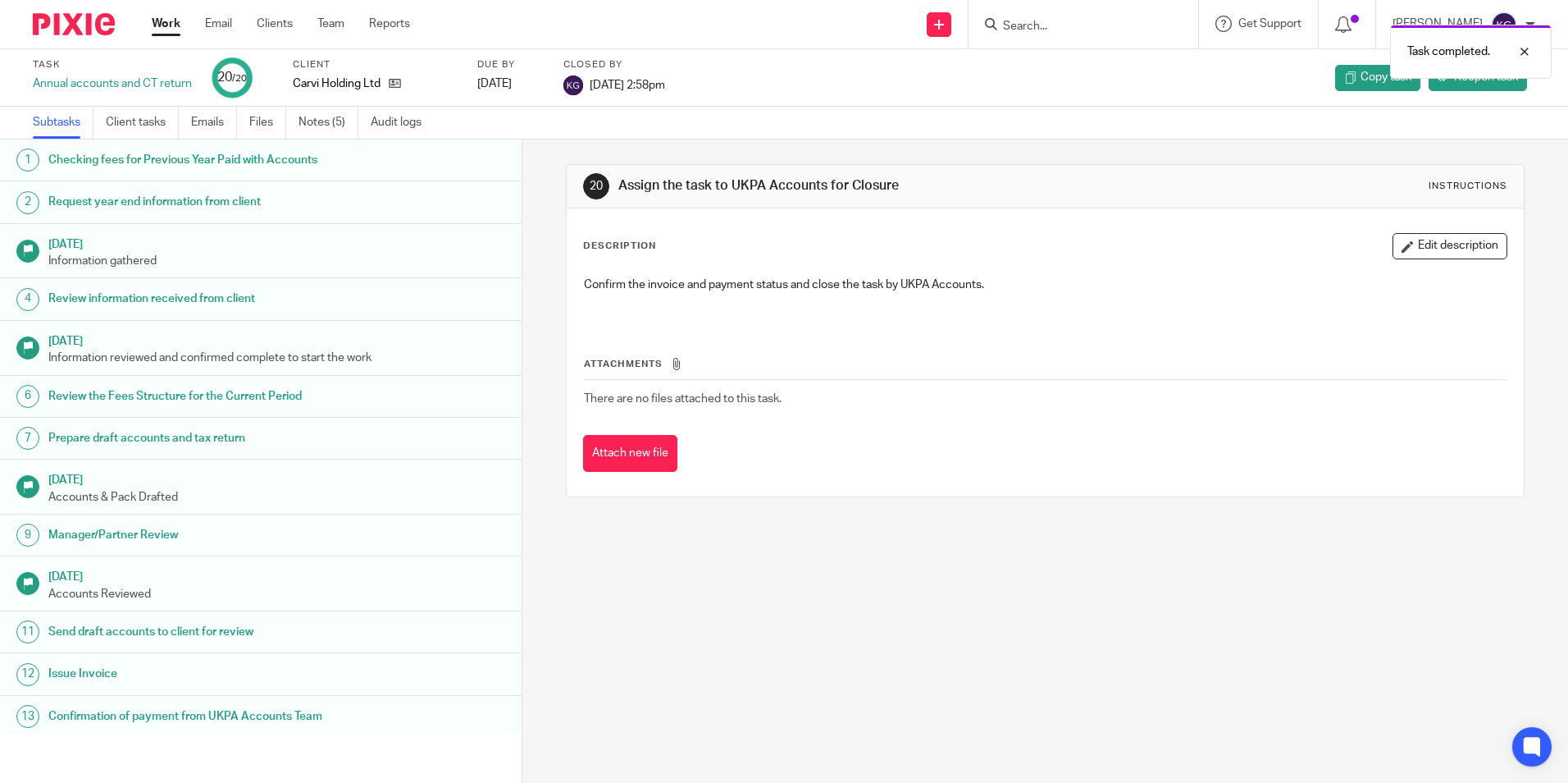
click at [598, 712] on div "20 Assign the task to UKPA Accounts for Closure Instructions Description Edit d…" at bounding box center [1045, 461] width 1046 height 644
